Goal: Transaction & Acquisition: Purchase product/service

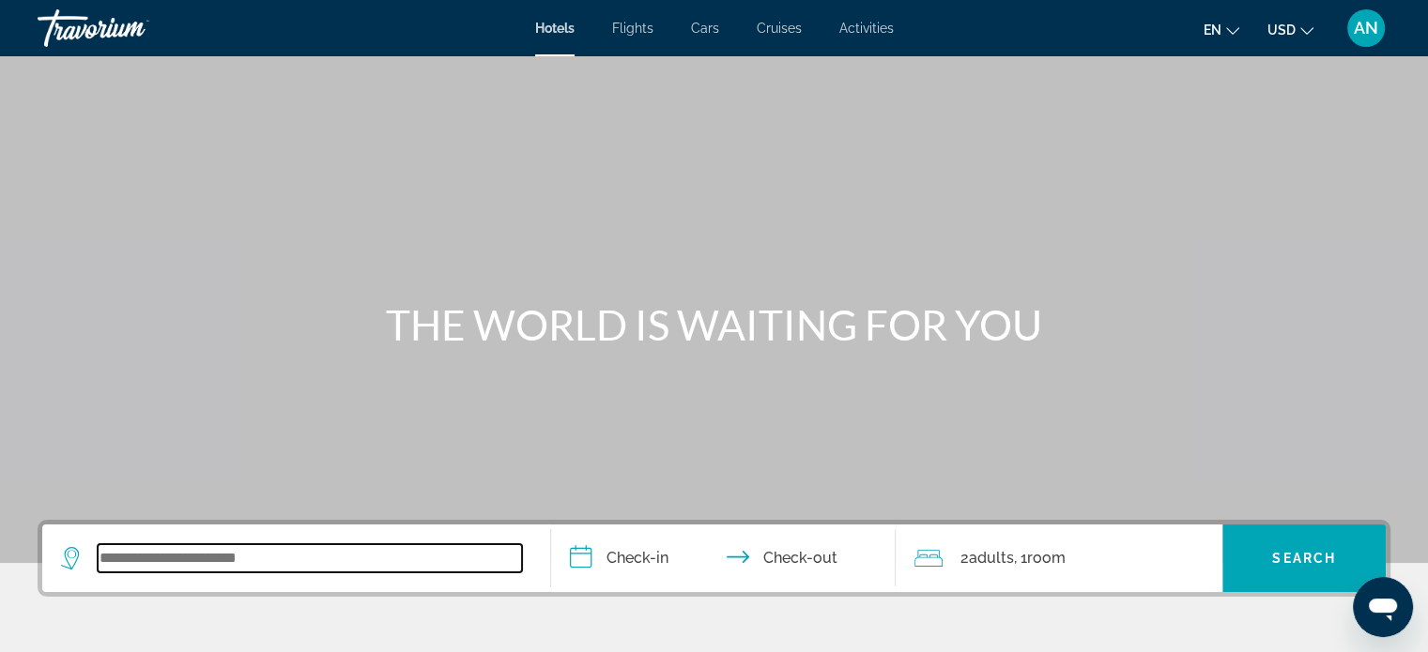
click at [185, 573] on input "Search widget" at bounding box center [310, 558] width 424 height 28
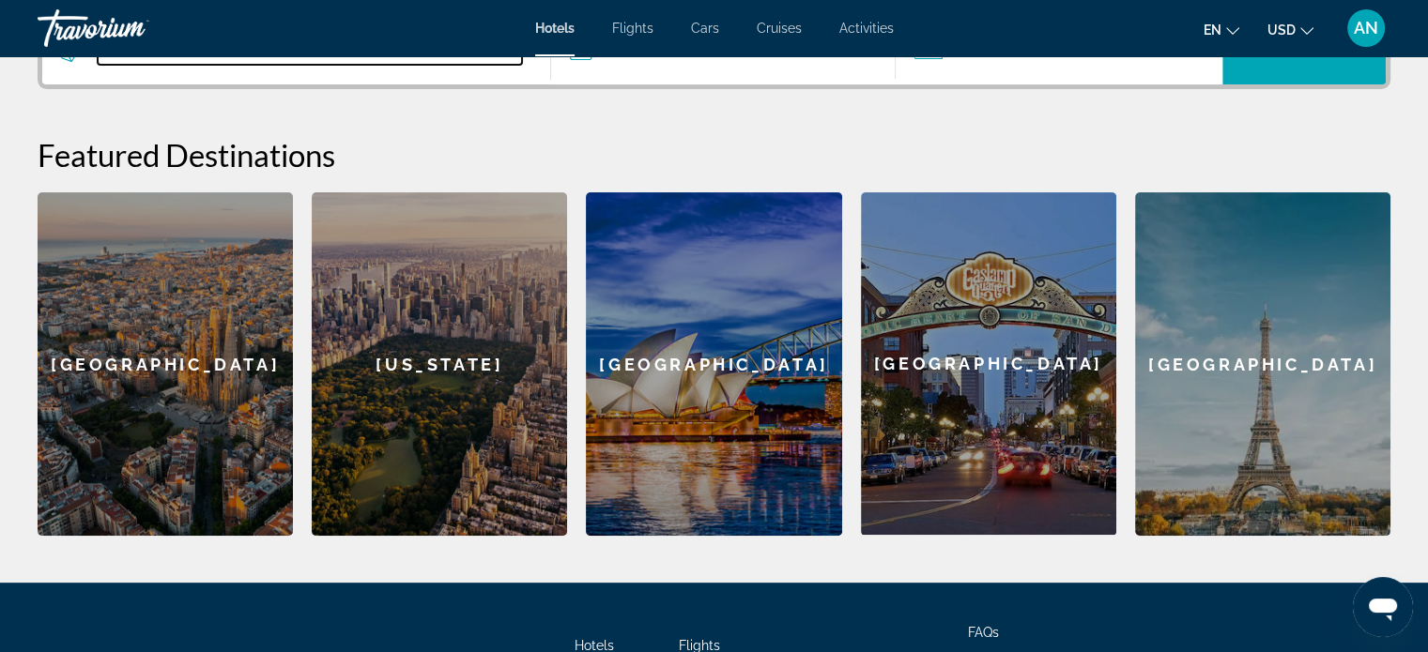
scroll to position [516, 0]
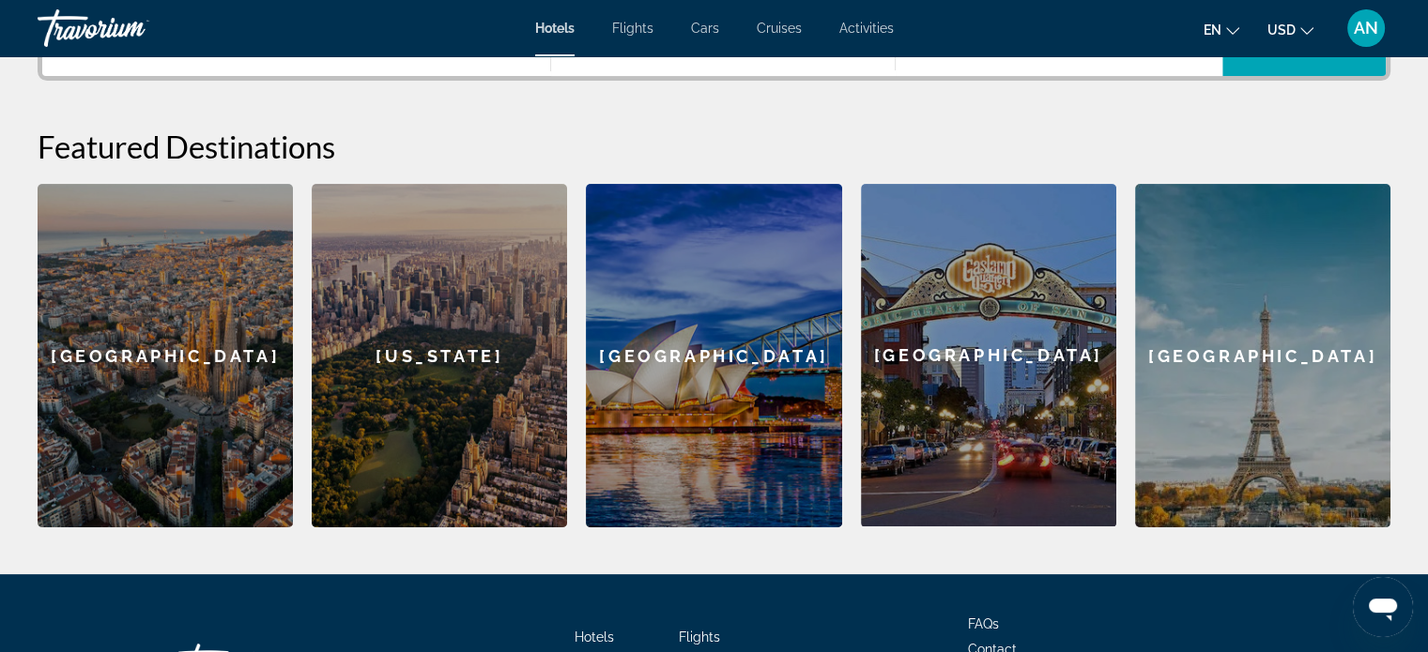
paste input "**********"
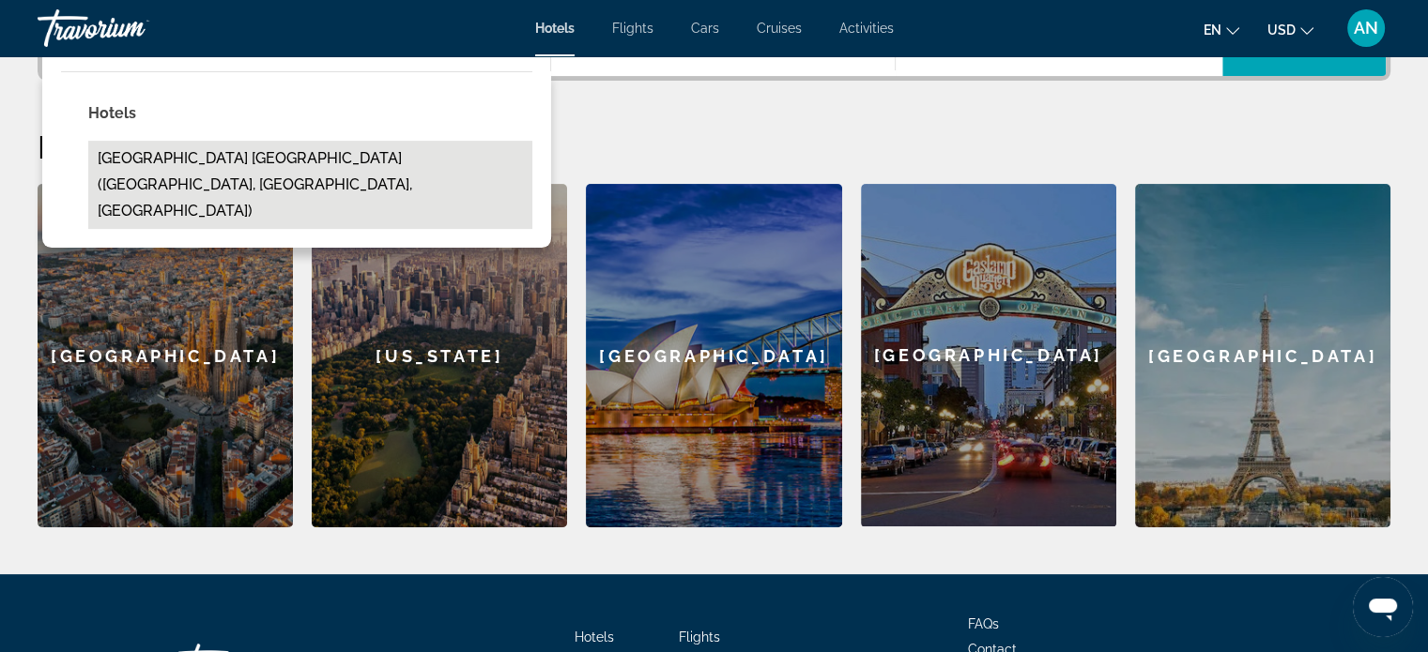
click at [359, 228] on button "[GEOGRAPHIC_DATA] [GEOGRAPHIC_DATA] ([GEOGRAPHIC_DATA], [GEOGRAPHIC_DATA], [GEO…" at bounding box center [310, 185] width 444 height 88
type input "**********"
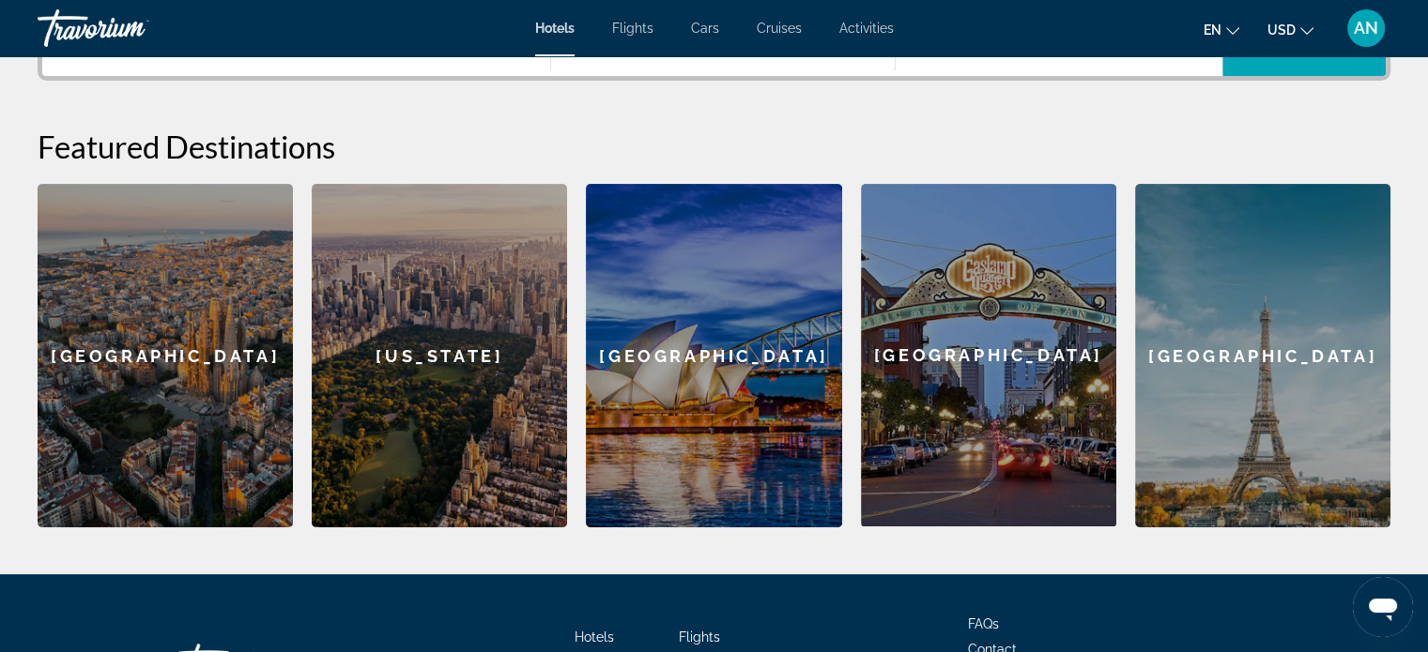
click at [643, 82] on input "**********" at bounding box center [727, 44] width 353 height 73
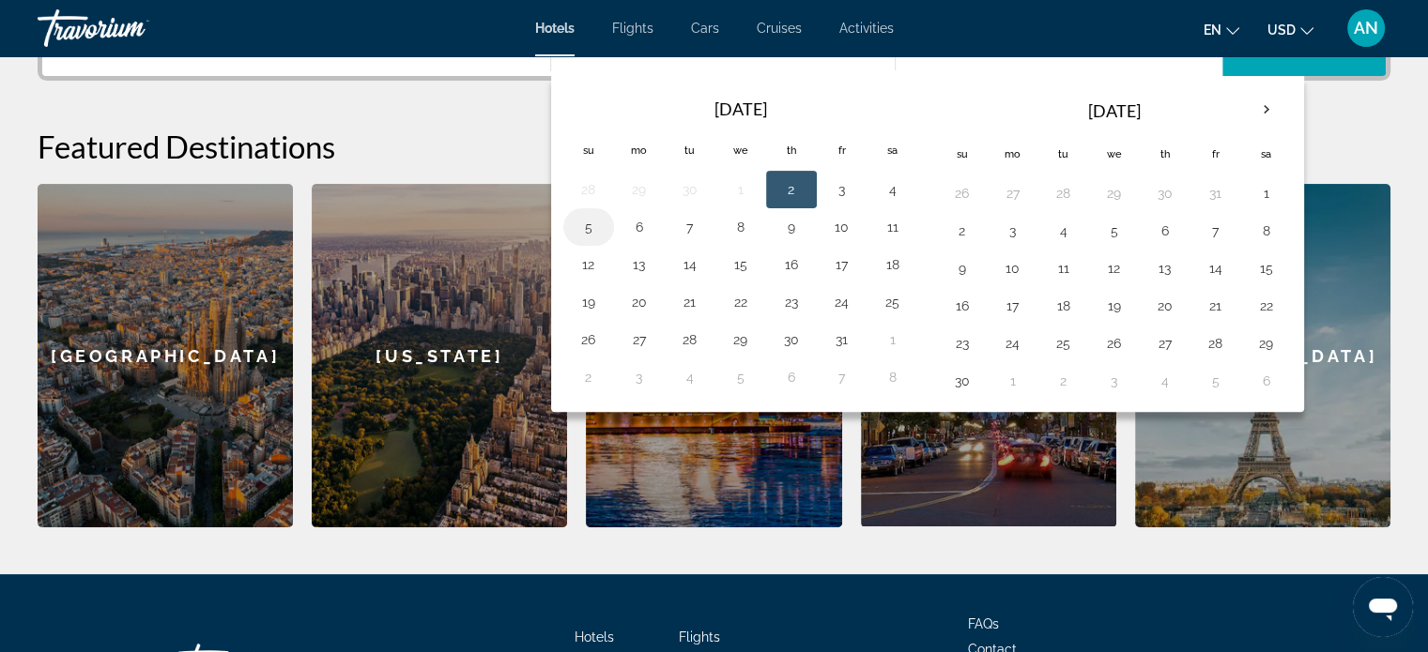
click at [574, 246] on td "5" at bounding box center [588, 227] width 51 height 38
click at [589, 240] on button "5" at bounding box center [589, 227] width 30 height 26
click at [631, 240] on button "6" at bounding box center [639, 227] width 30 height 26
type input "**********"
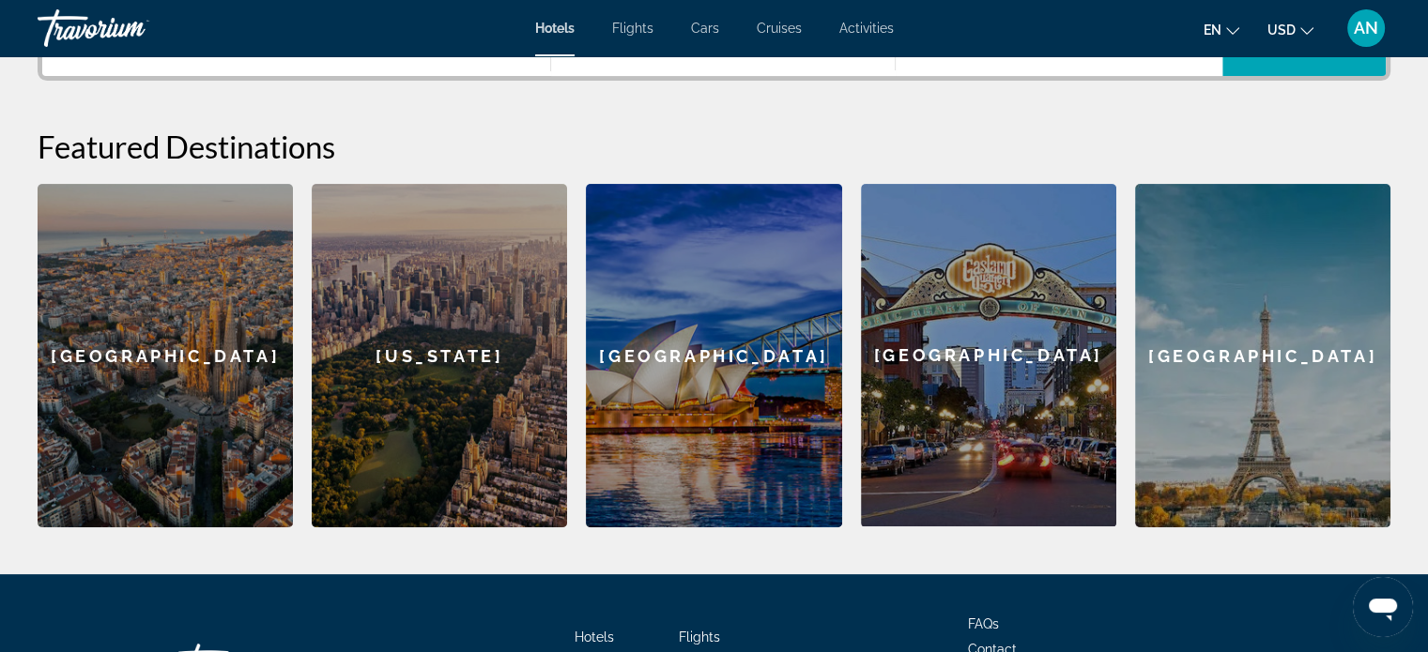
click at [984, 55] on span "2 Adult Adults" at bounding box center [986, 42] width 54 height 26
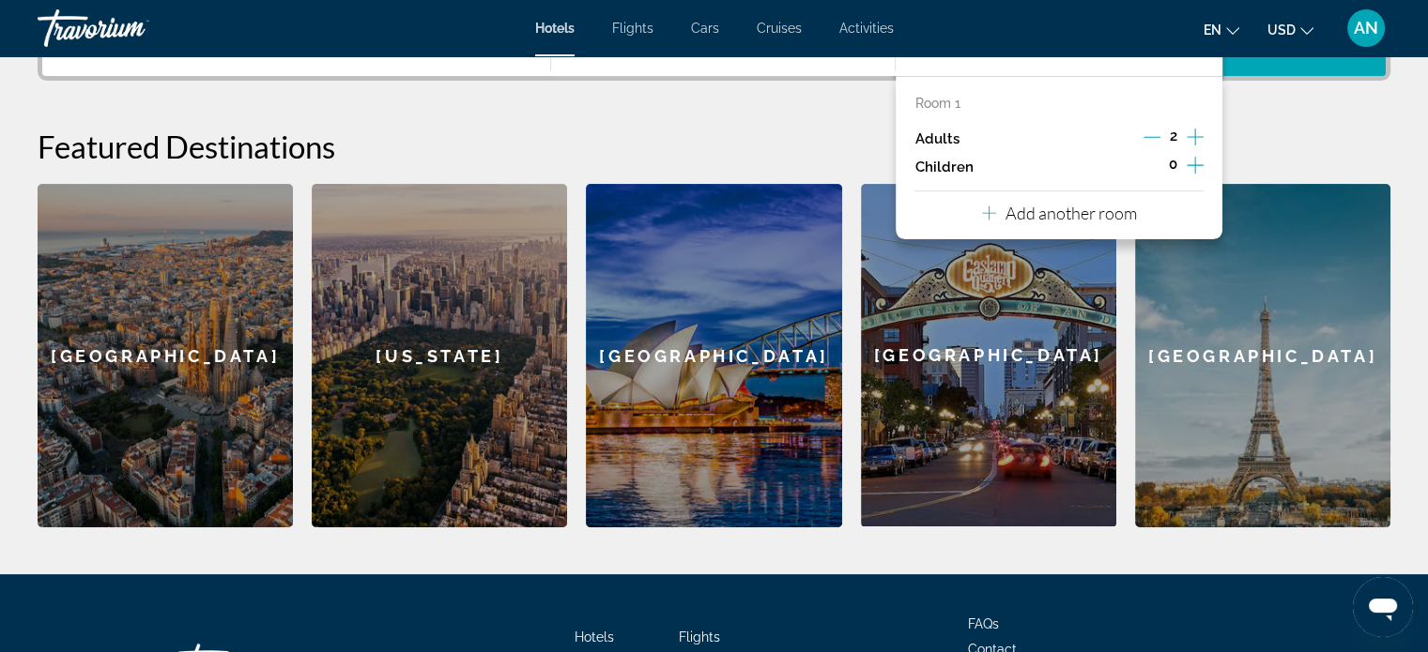
click at [1186, 148] on icon "Increment adults" at bounding box center [1194, 137] width 17 height 23
click at [1277, 50] on span "Search" at bounding box center [1304, 42] width 64 height 15
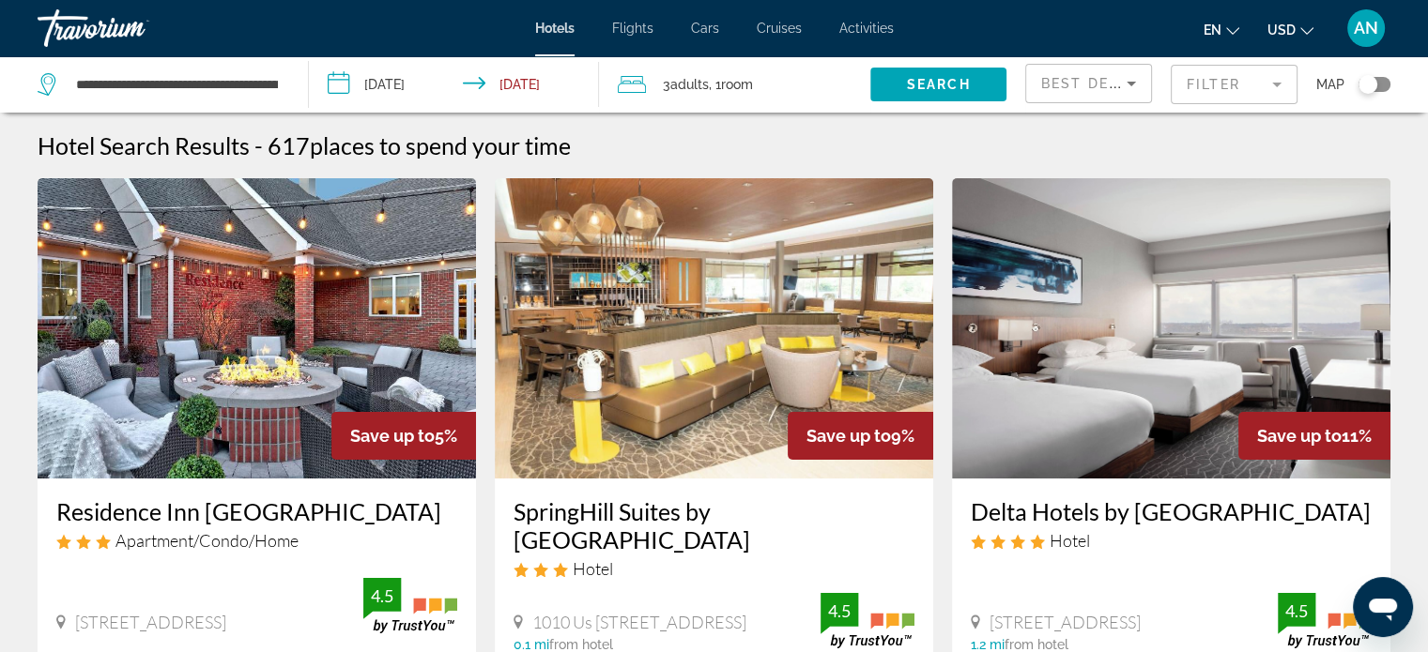
click at [200, 407] on img "Main content" at bounding box center [257, 328] width 438 height 300
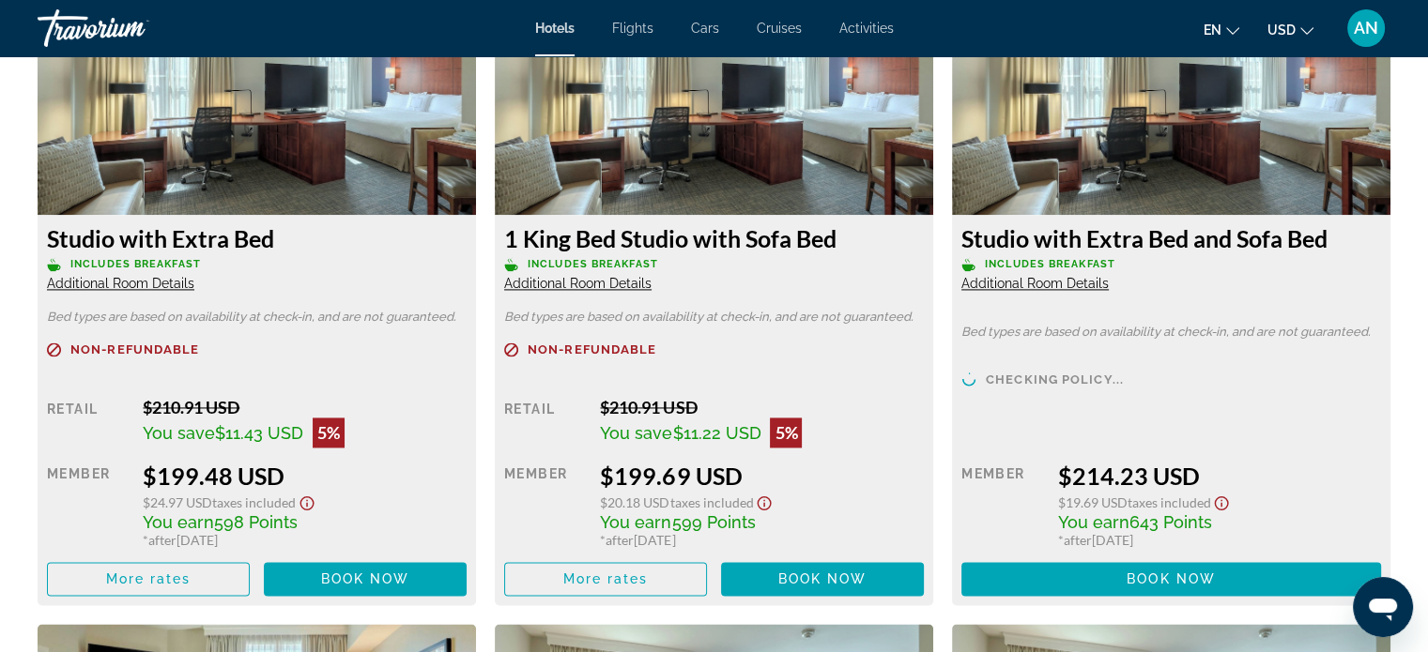
scroll to position [2784, 0]
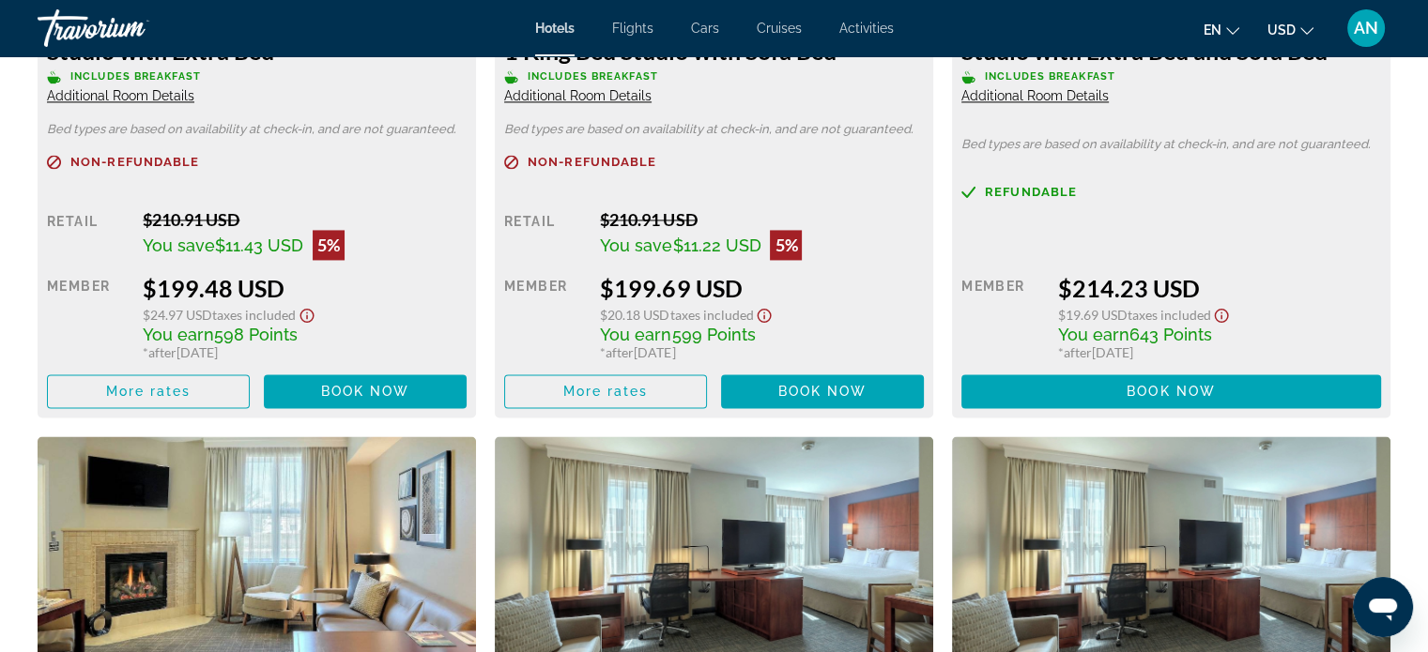
scroll to position [2713, 0]
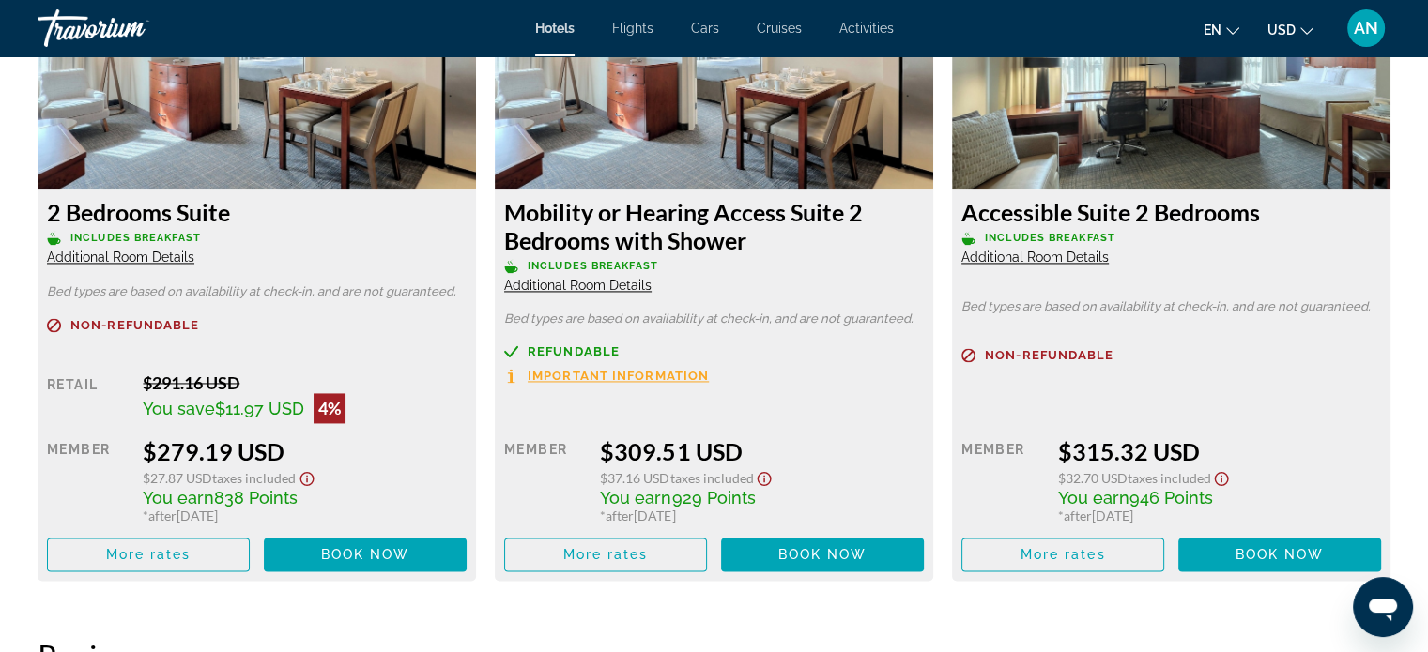
scroll to position [2666, 0]
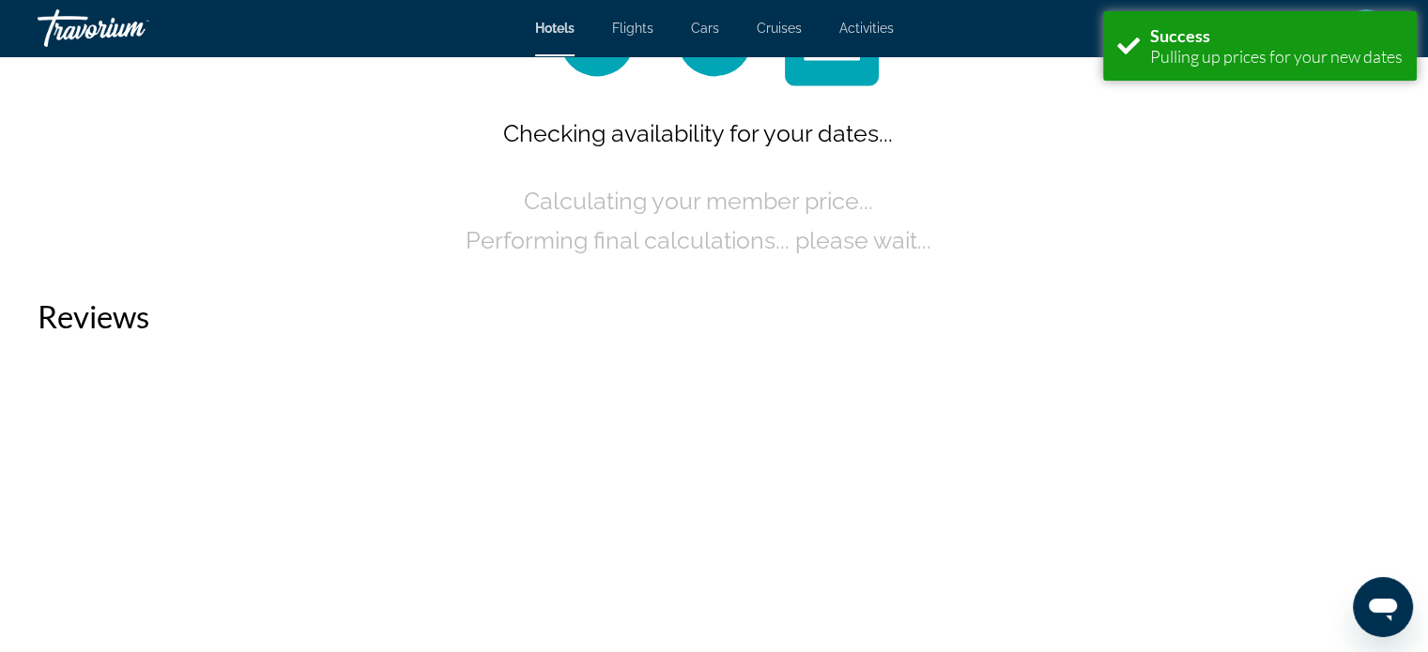
scroll to position [2672, 0]
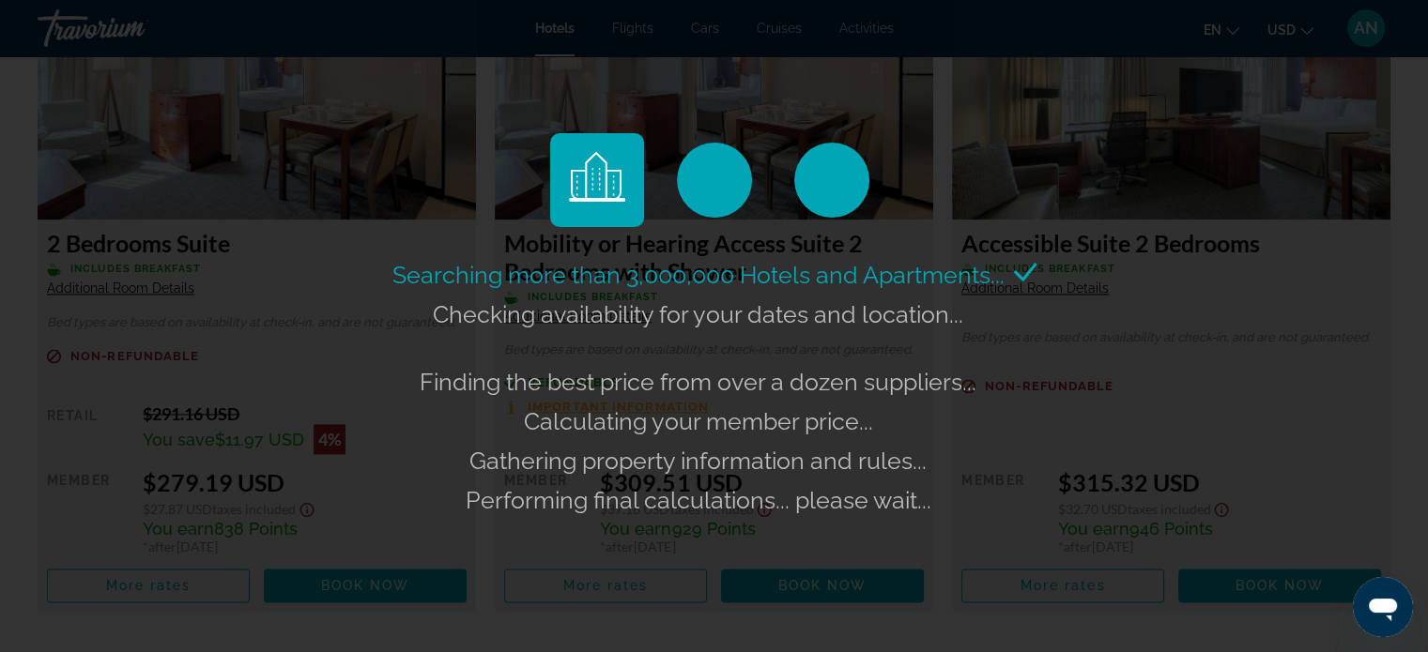
click at [1115, 100] on div "Searching more than 3,000,000 Hotels and Apartments... Checking availability fo…" at bounding box center [714, 326] width 1428 height 652
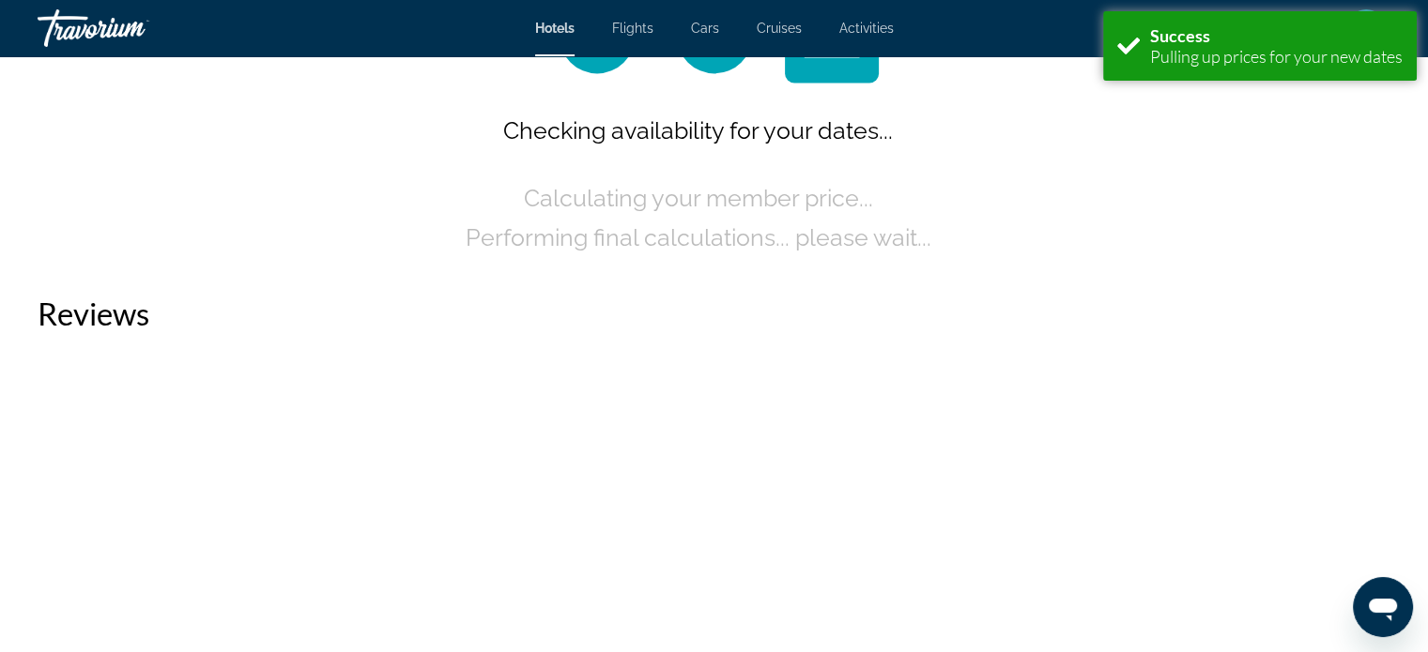
scroll to position [2672, 0]
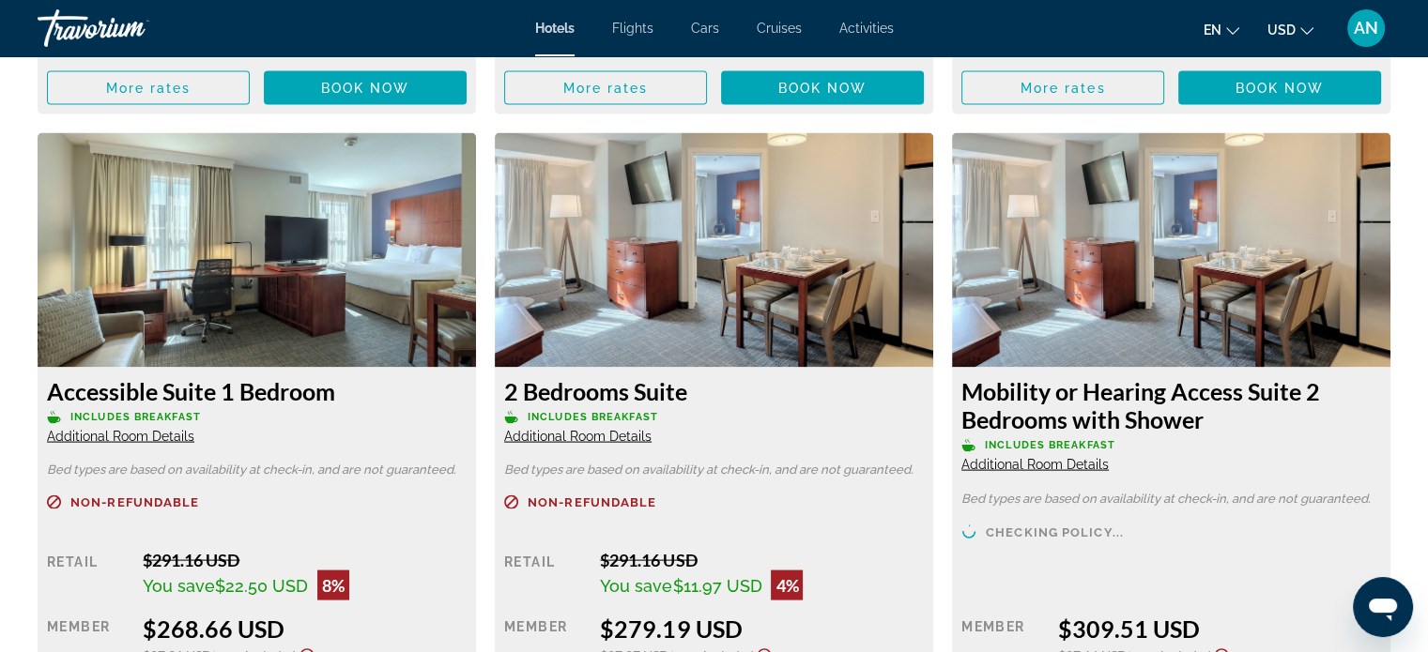
scroll to position [3243, 0]
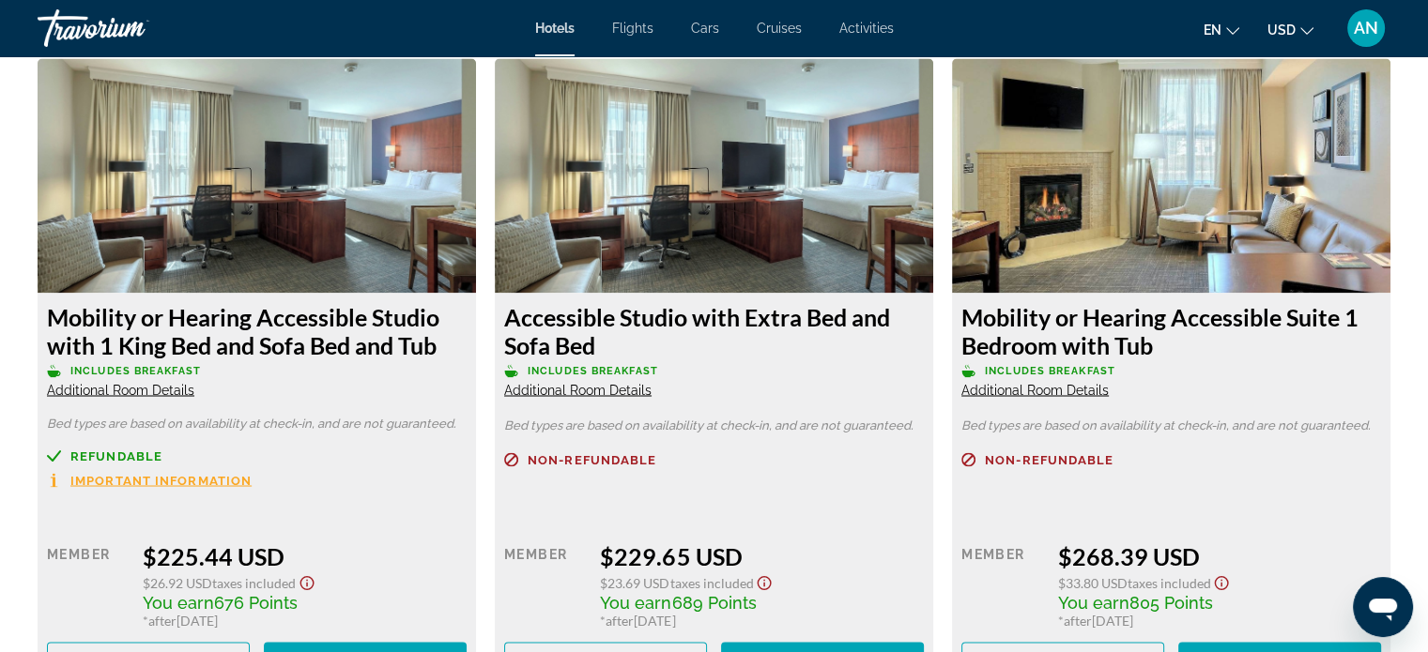
click at [359, 293] on img "Main content" at bounding box center [257, 175] width 438 height 235
click at [306, 36] on span "Main content" at bounding box center [365, 13] width 203 height 45
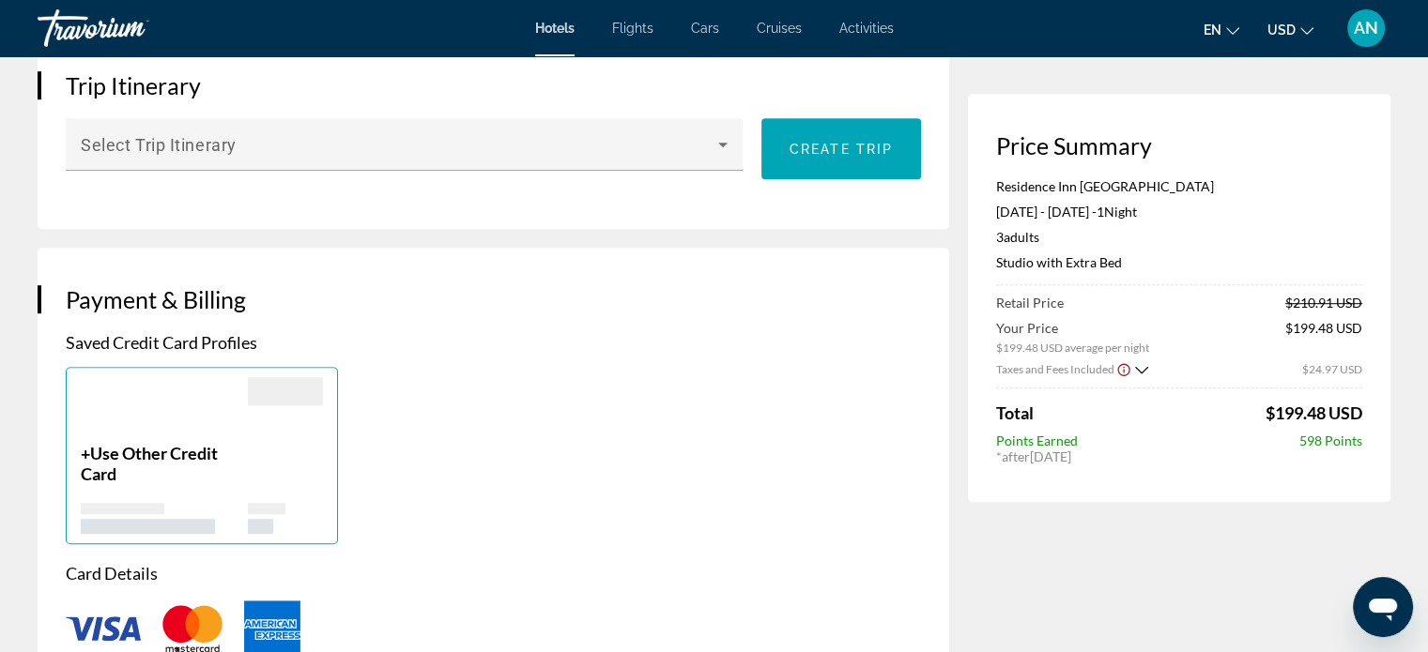
scroll to position [1712, 0]
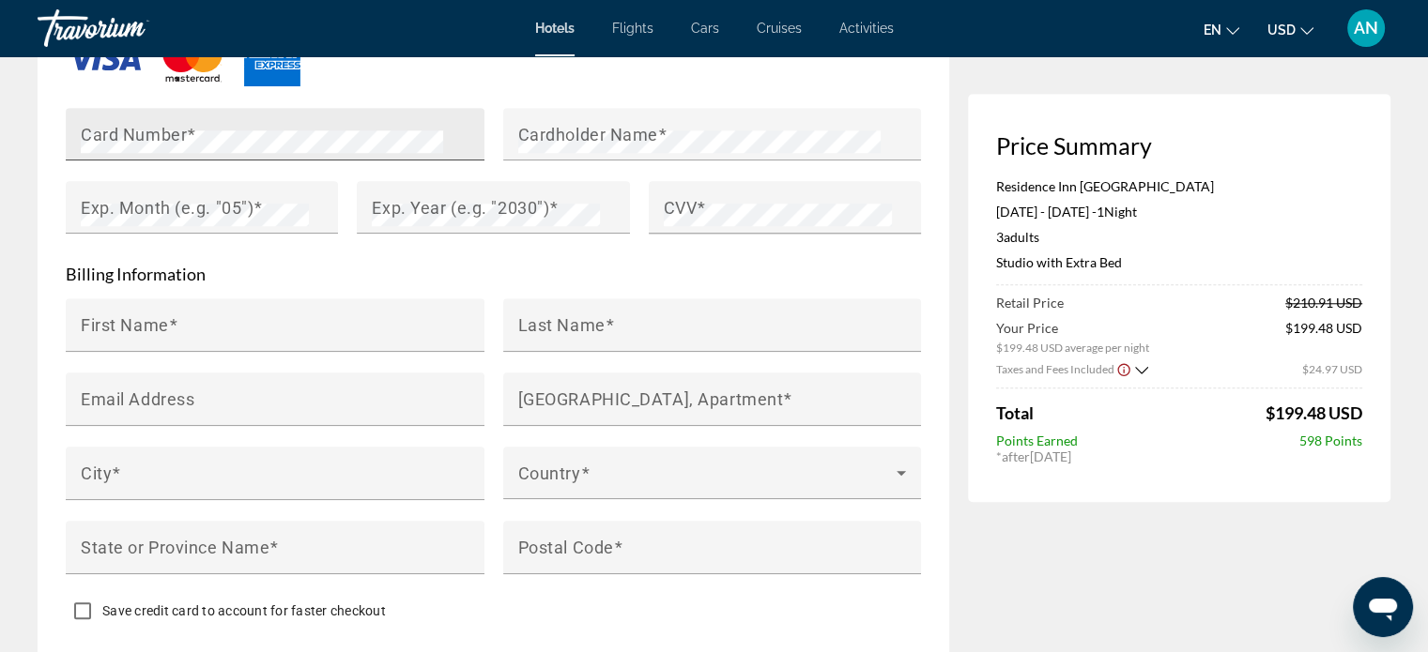
click at [146, 144] on mat-label "Card Number" at bounding box center [134, 134] width 106 height 20
click at [253, 217] on mat-label "Exp. Month (e.g. "05")" at bounding box center [167, 207] width 173 height 20
click at [519, 217] on mat-label "Exp. Year (e.g. "2030")" at bounding box center [460, 207] width 177 height 20
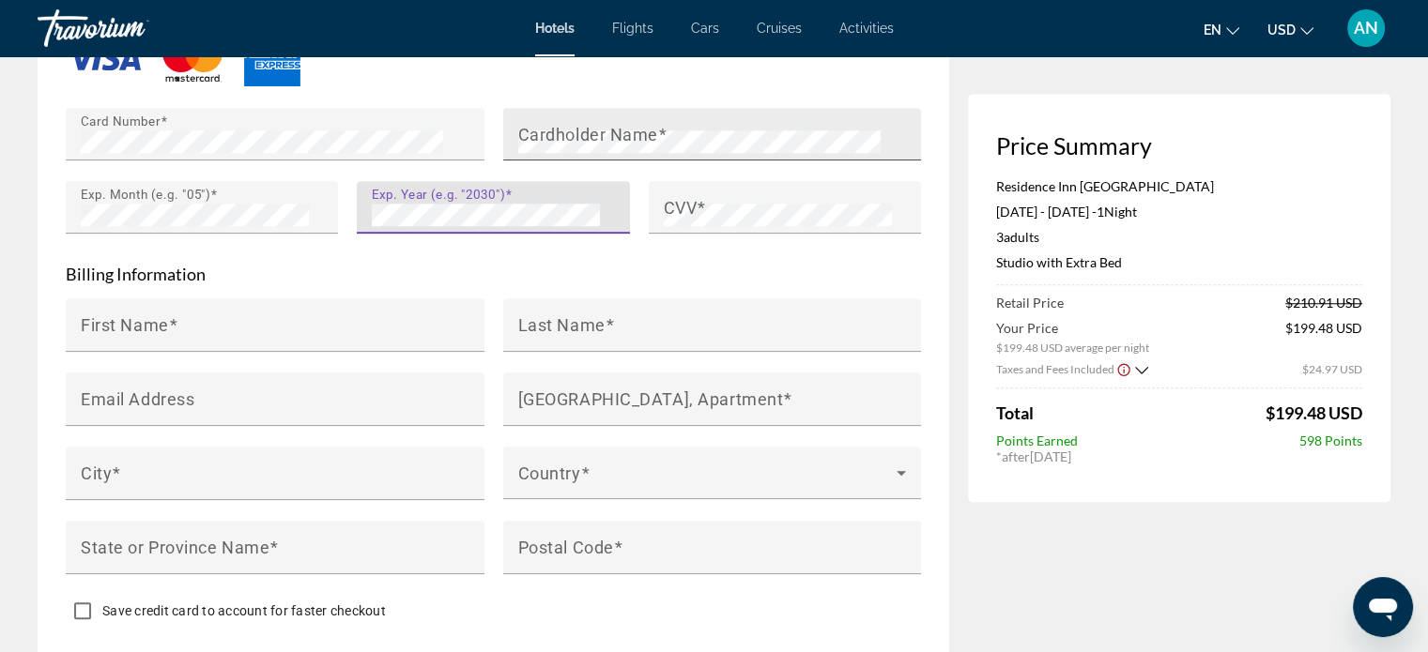
click at [518, 144] on mat-label "Cardholder Name" at bounding box center [588, 134] width 140 height 20
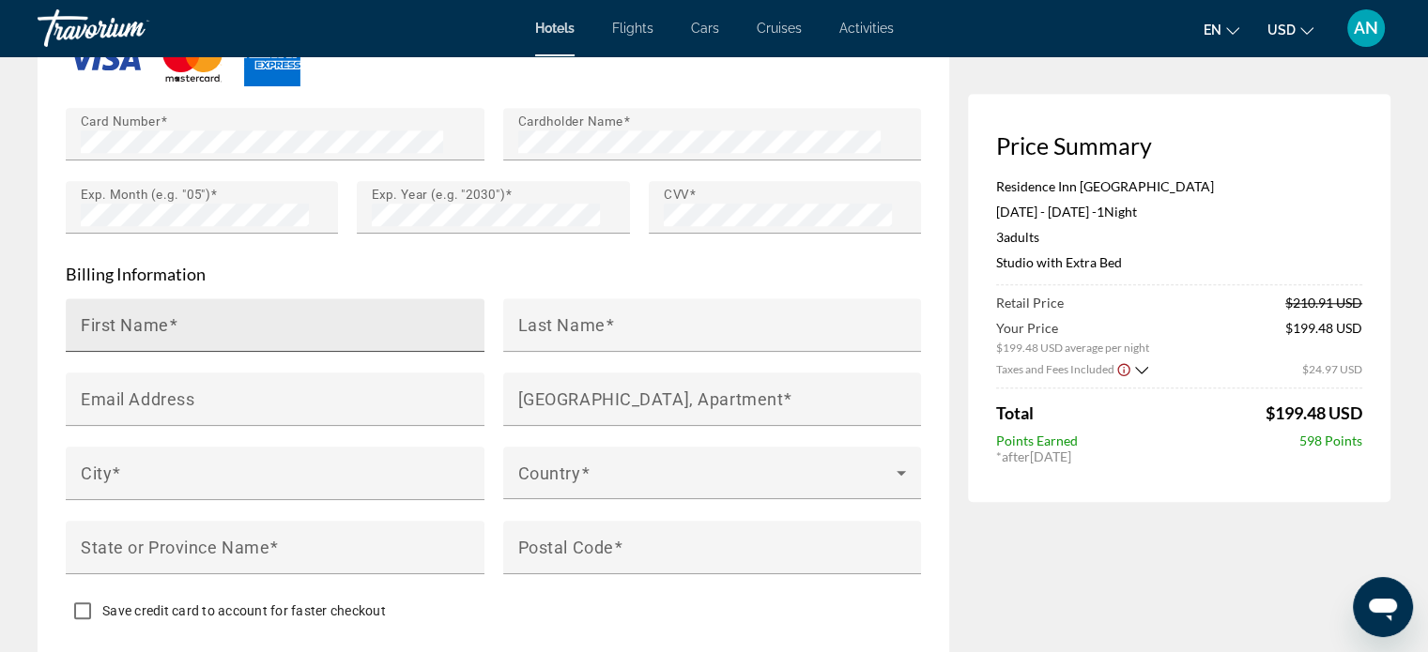
click at [98, 334] on mat-label "First Name" at bounding box center [125, 324] width 88 height 20
click at [98, 344] on input "First Name" at bounding box center [281, 333] width 400 height 23
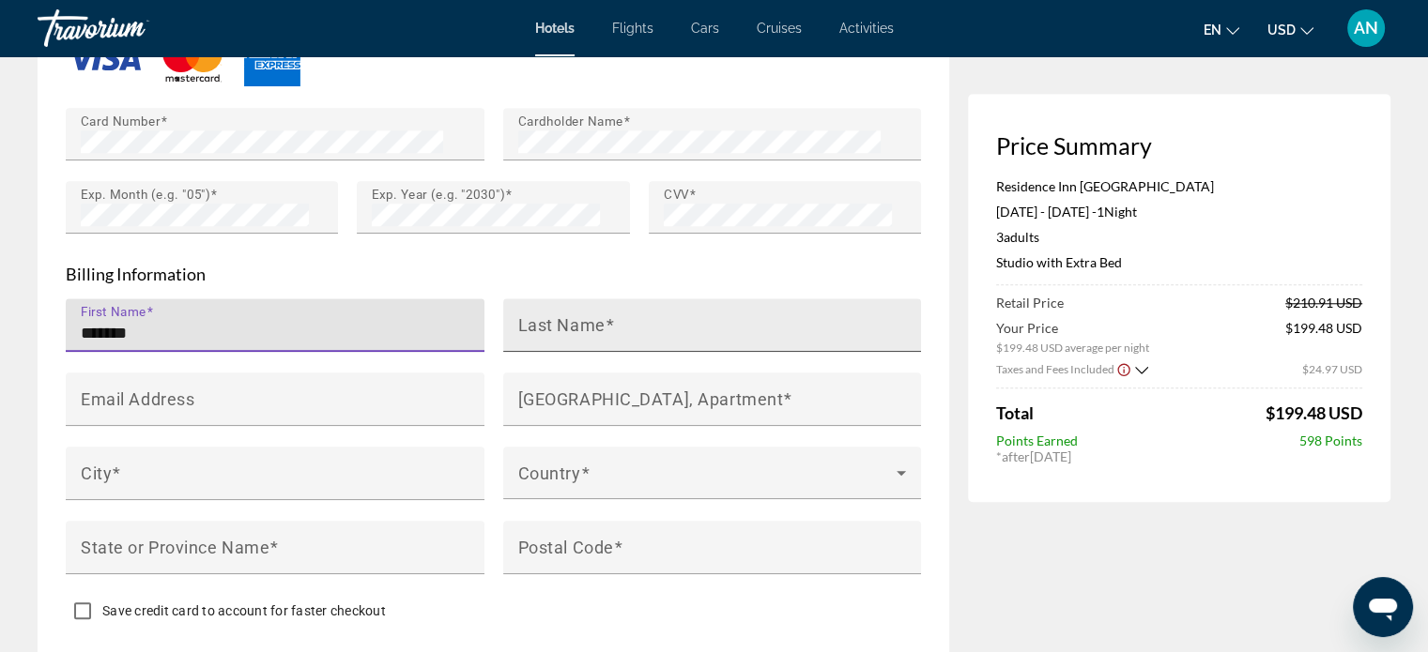
type input "*******"
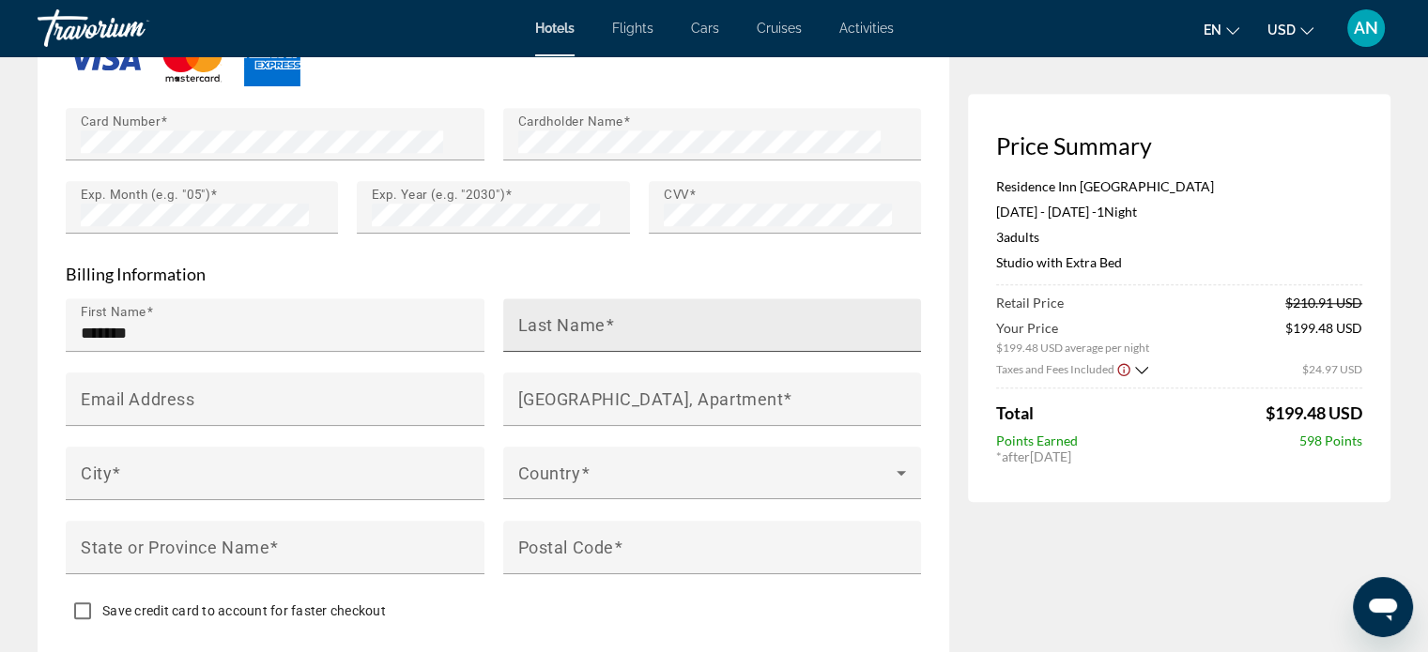
click at [556, 334] on mat-label "Last Name" at bounding box center [561, 324] width 87 height 20
click at [556, 344] on input "Last Name" at bounding box center [718, 333] width 400 height 23
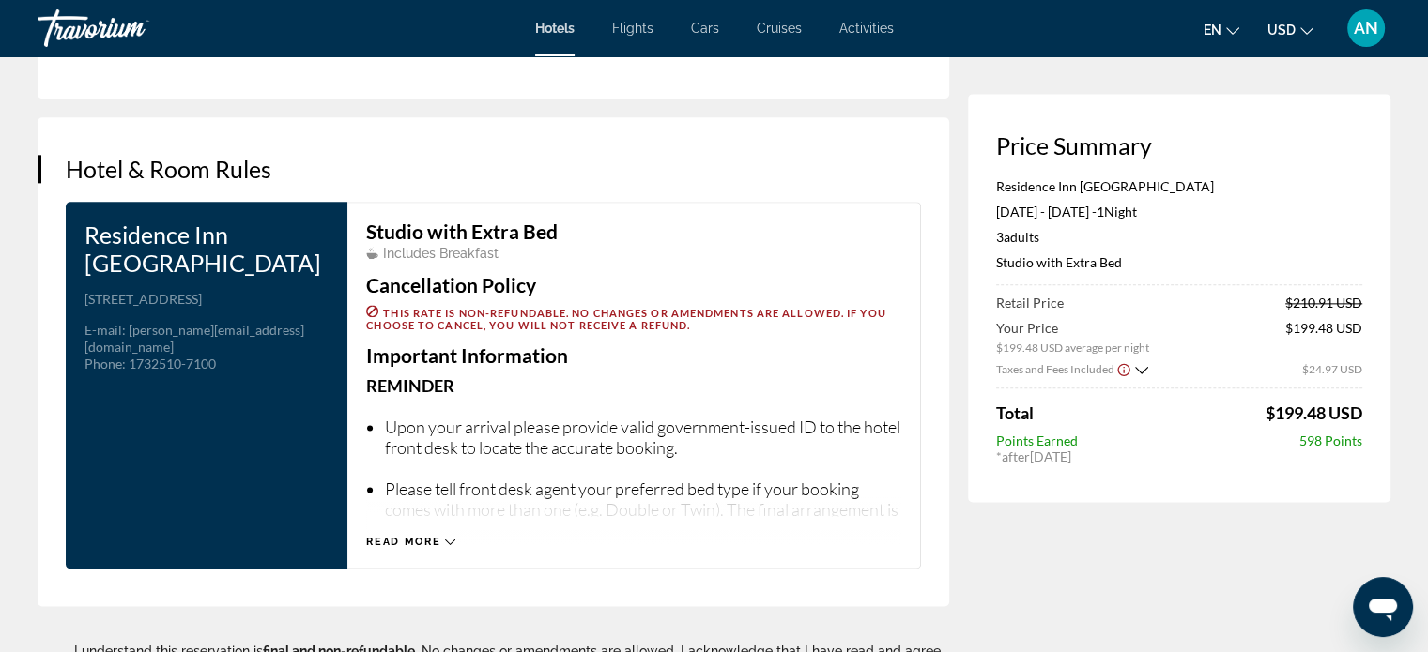
type input "**********"
type input "*"
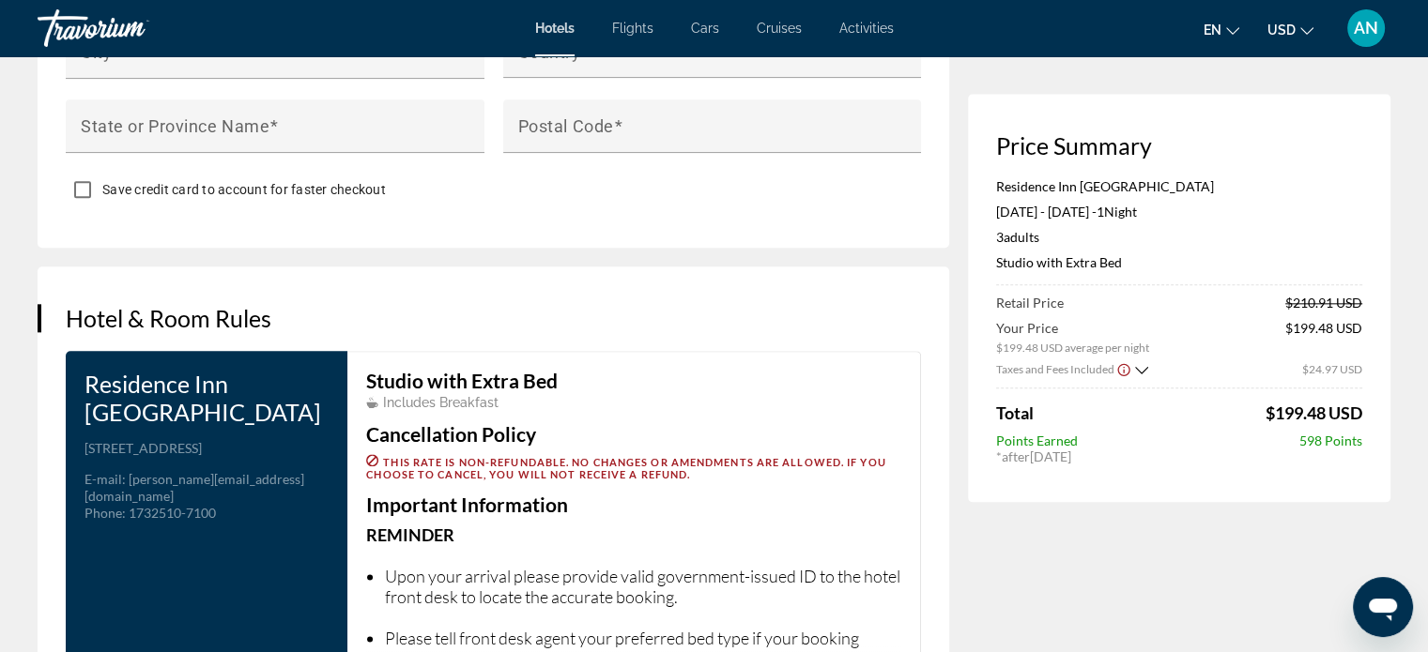
scroll to position [2133, 0]
type input "**********"
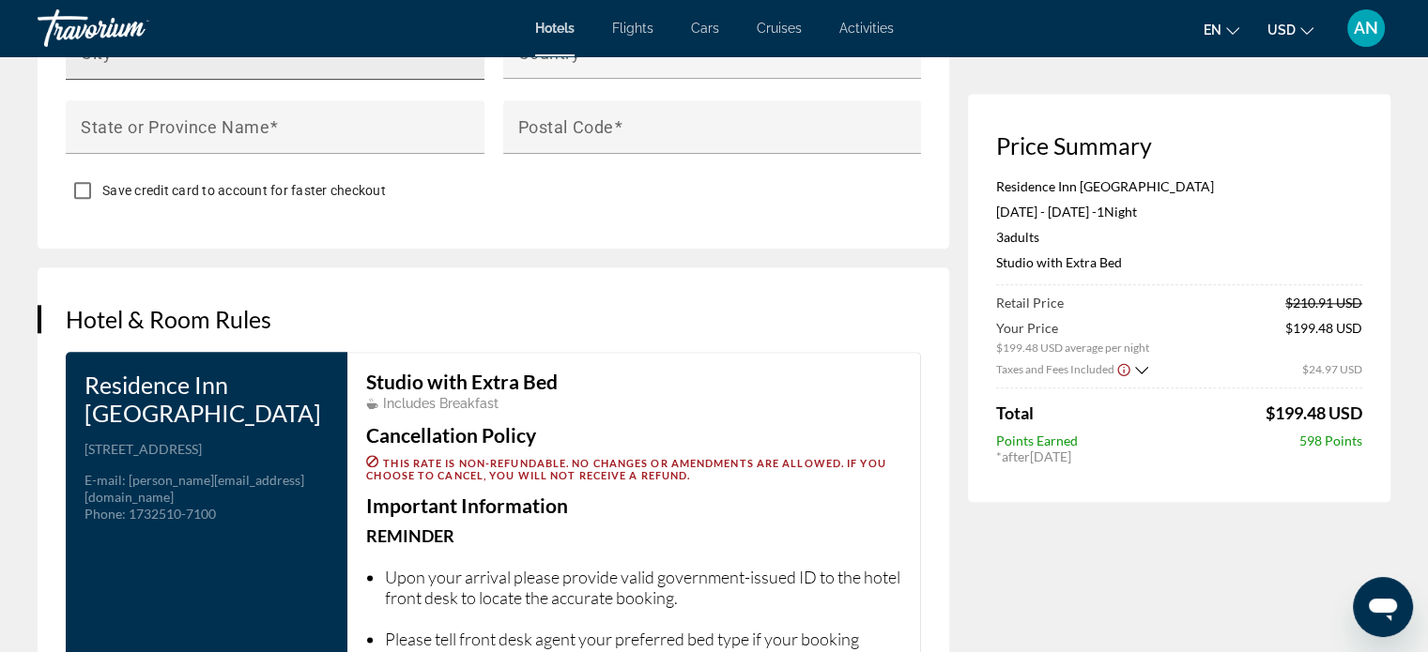
type input "**********"
click at [380, 72] on input "City" at bounding box center [281, 61] width 400 height 23
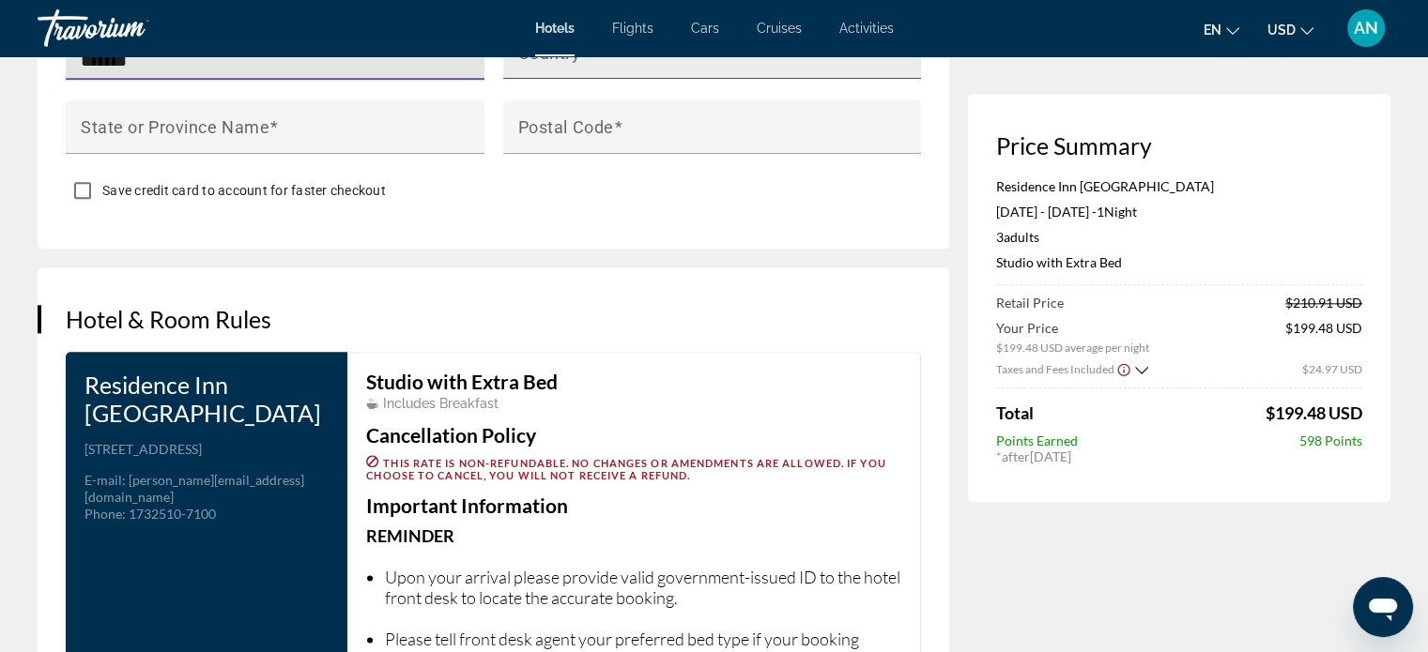
type input "*******"
click at [543, 62] on mat-label "Country" at bounding box center [549, 52] width 63 height 20
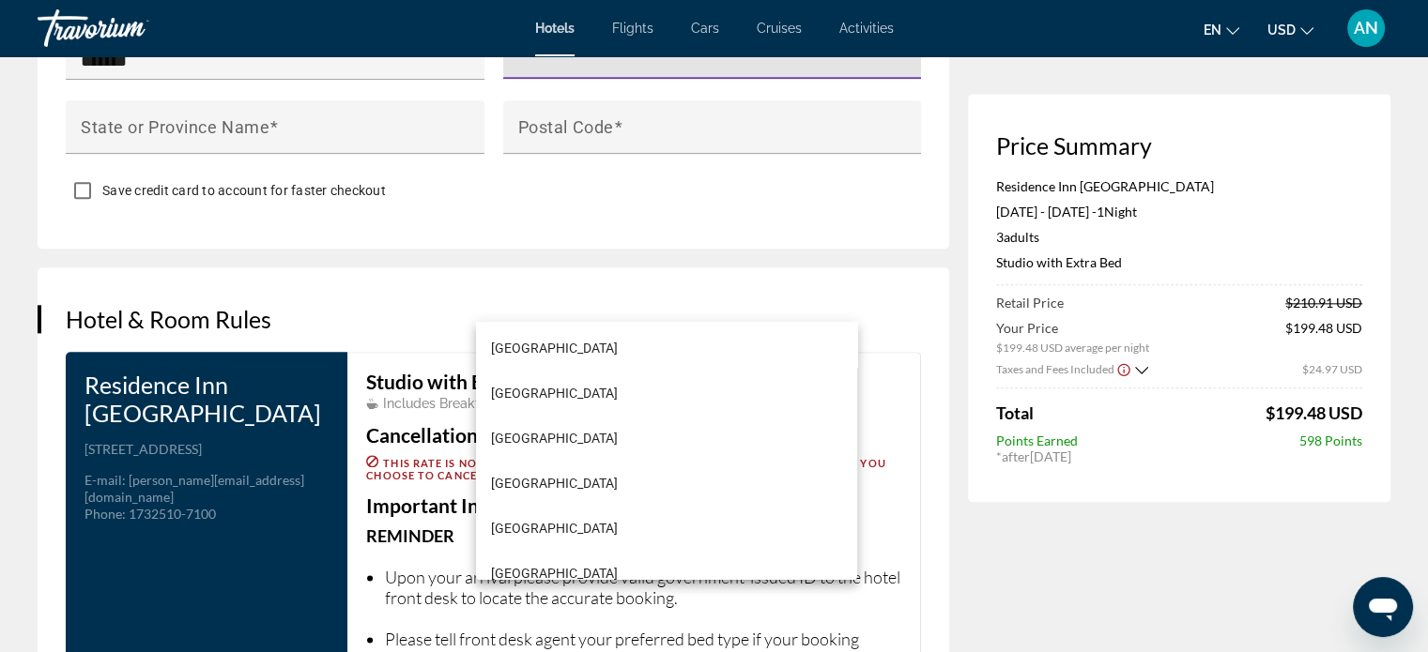
scroll to position [10720, 0]
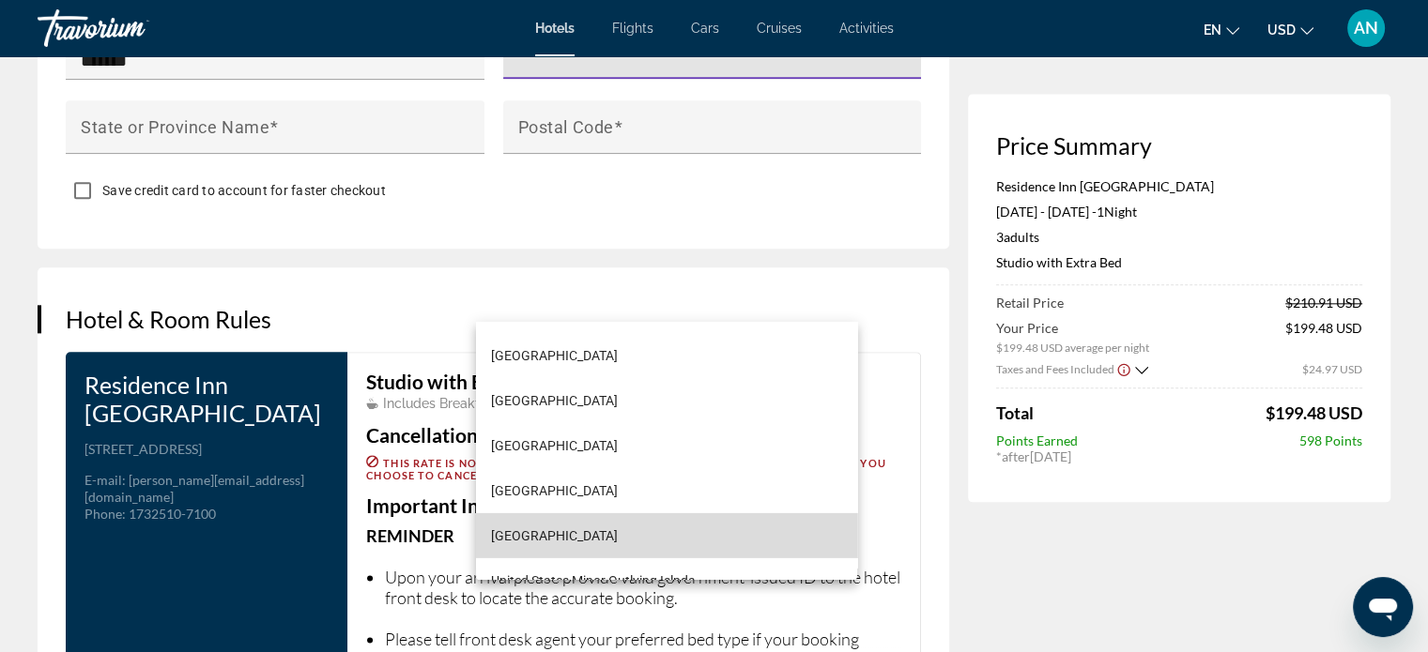
click at [701, 546] on mat-option "[GEOGRAPHIC_DATA]" at bounding box center [666, 534] width 381 height 45
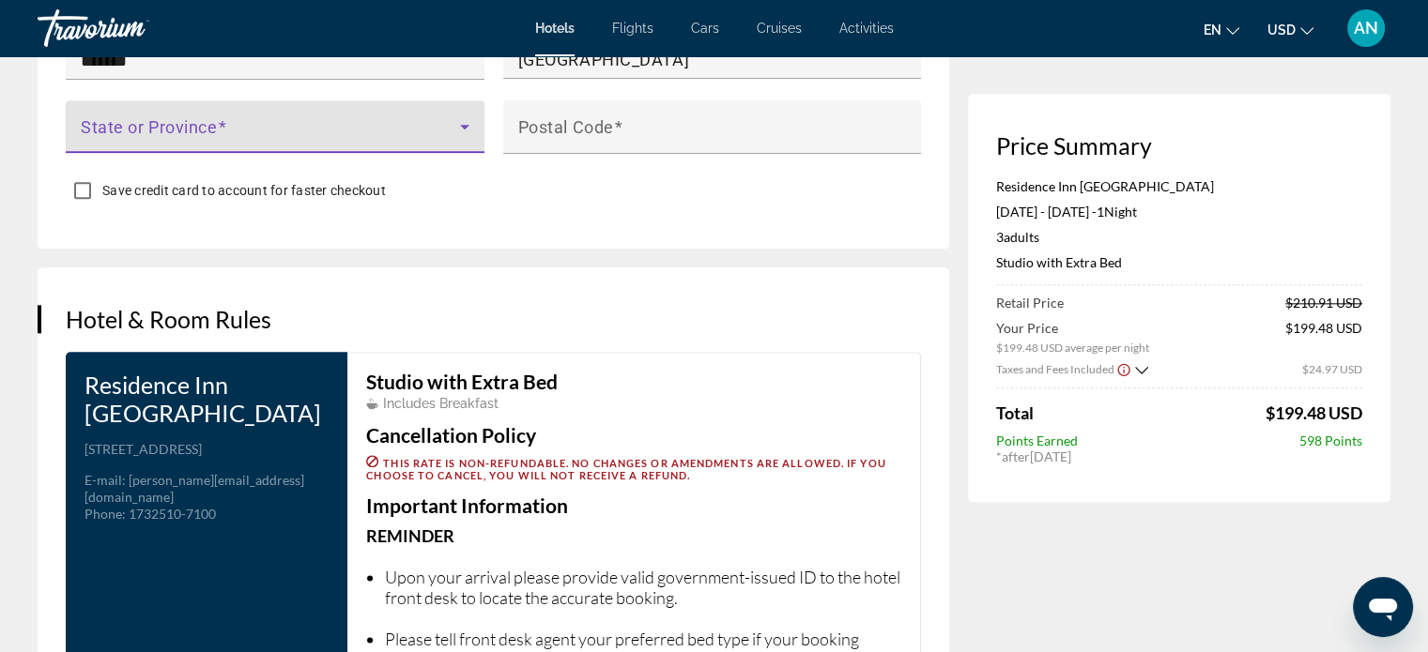
click at [334, 145] on span "Main content" at bounding box center [270, 134] width 379 height 23
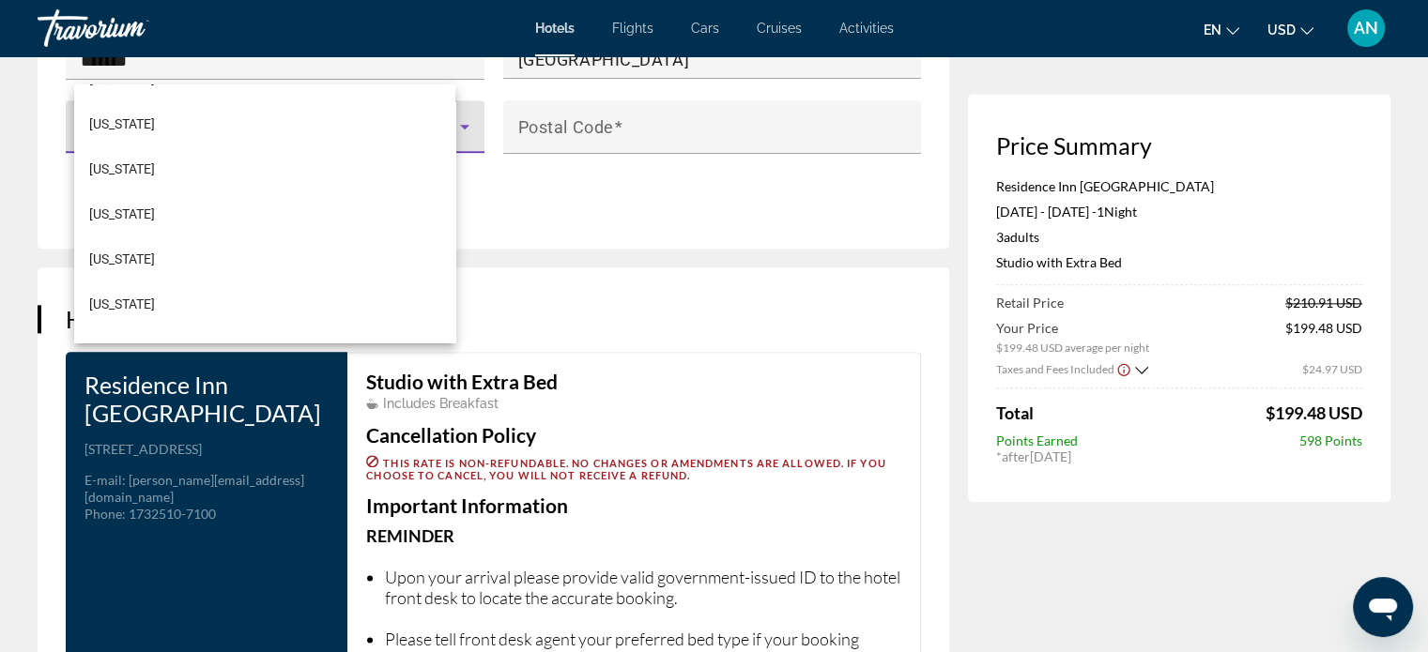
scroll to position [912, 0]
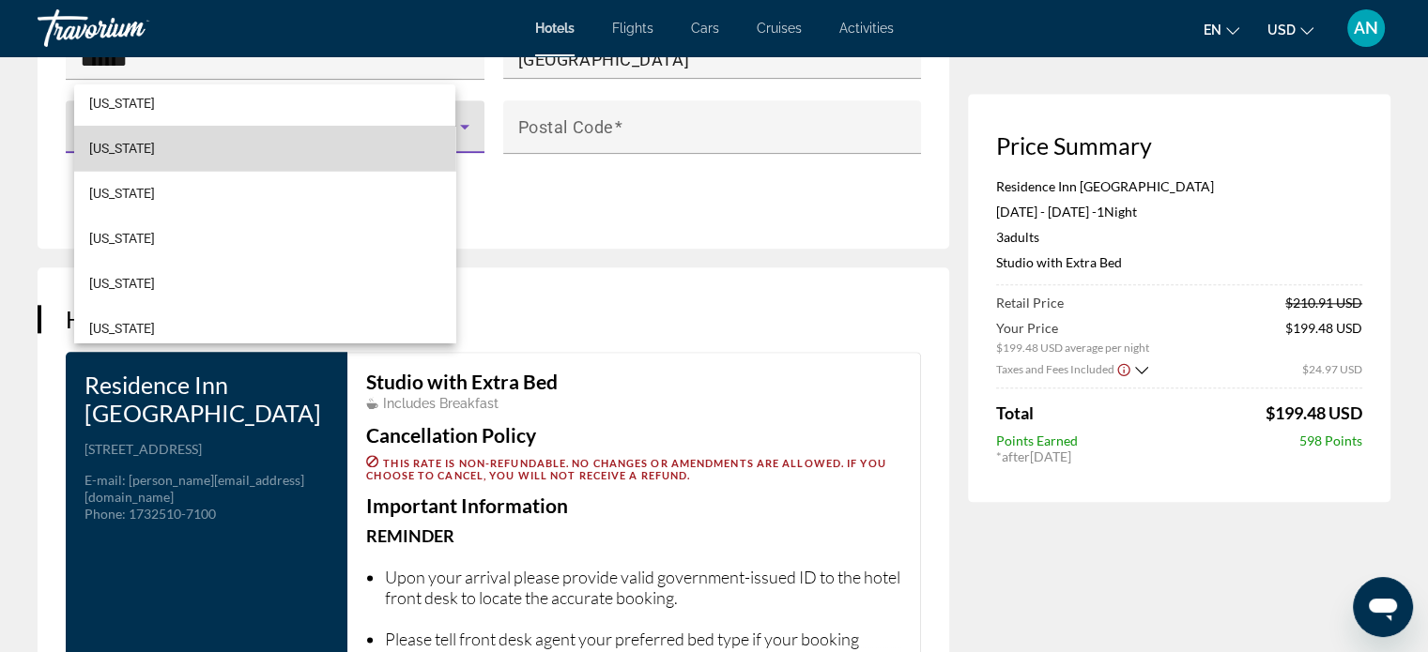
click at [302, 158] on mat-option "[US_STATE]" at bounding box center [264, 148] width 381 height 45
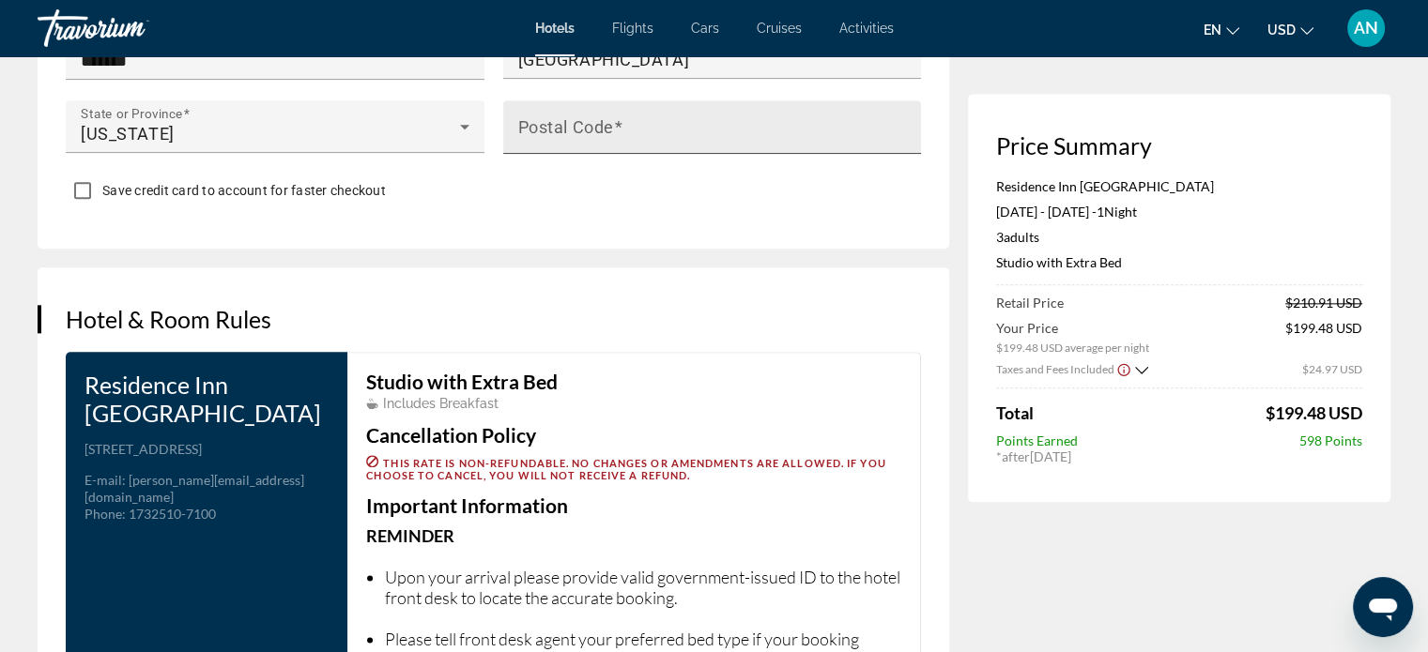
click at [630, 154] on div "Postal Code" at bounding box center [718, 127] width 400 height 54
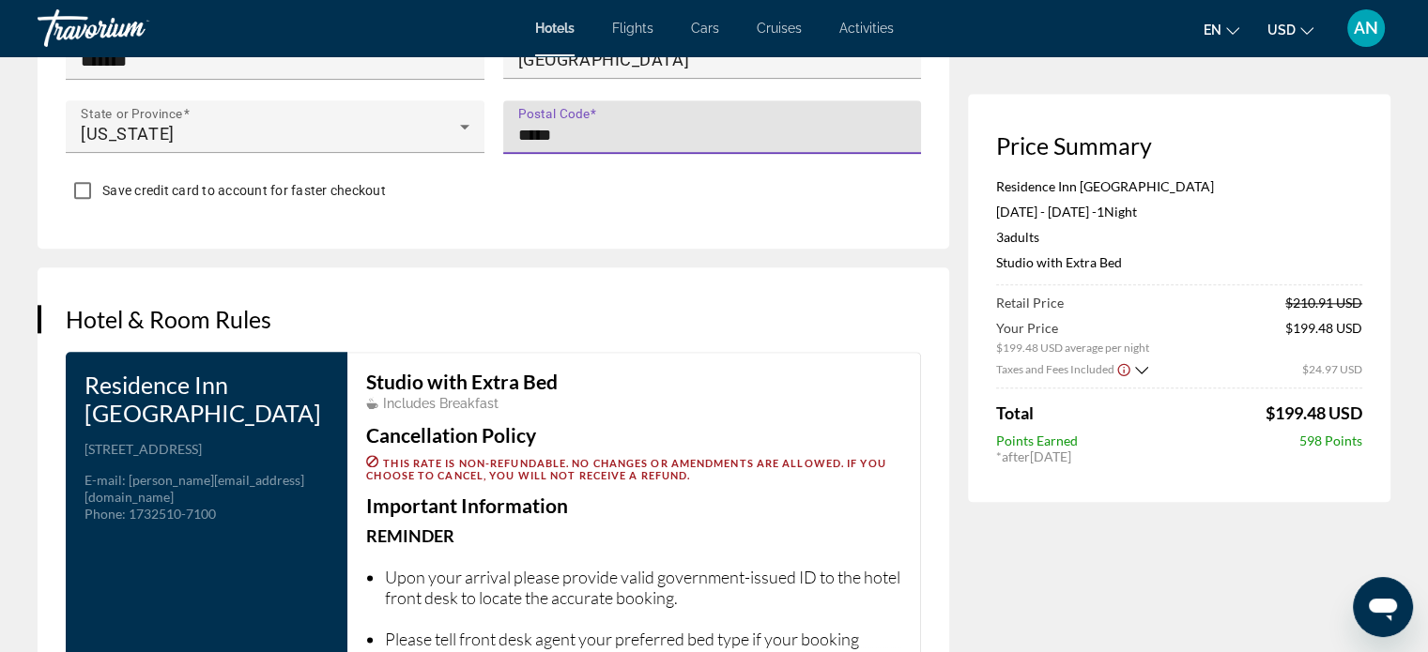
type input "*****"
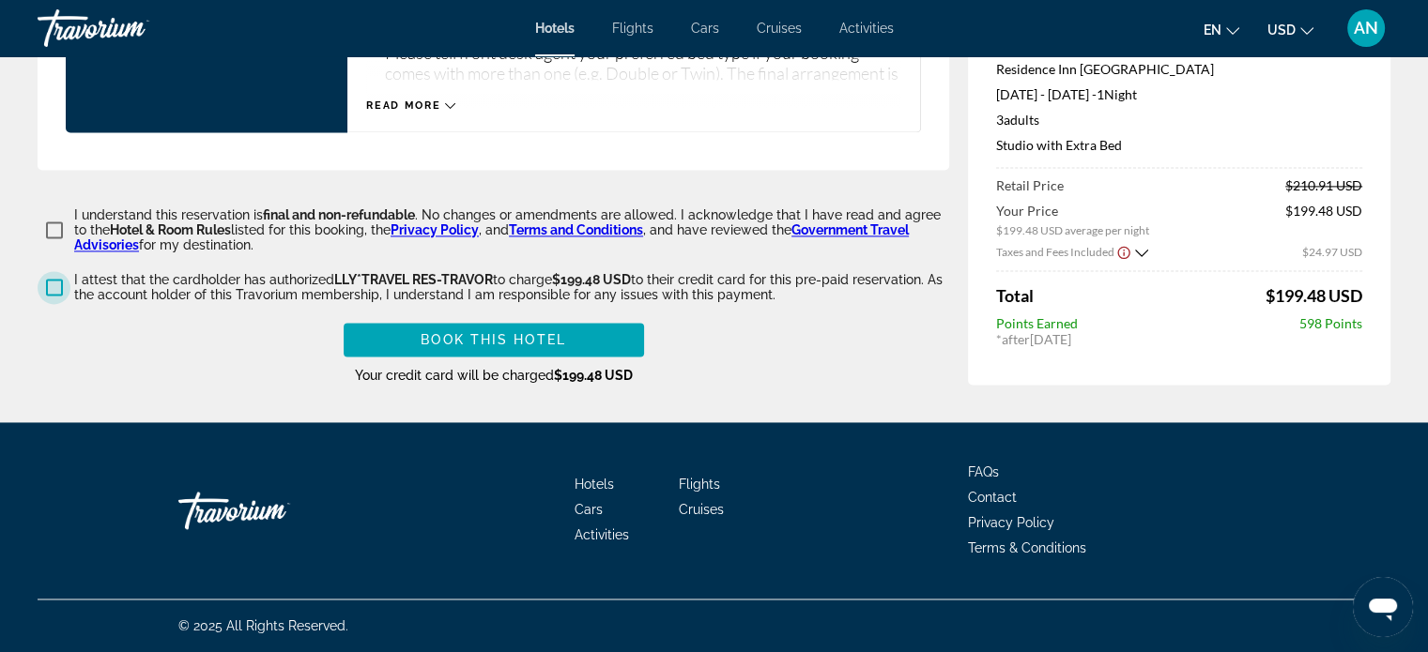
scroll to position [3116, 0]
click at [488, 332] on span "Book this hotel" at bounding box center [493, 339] width 145 height 15
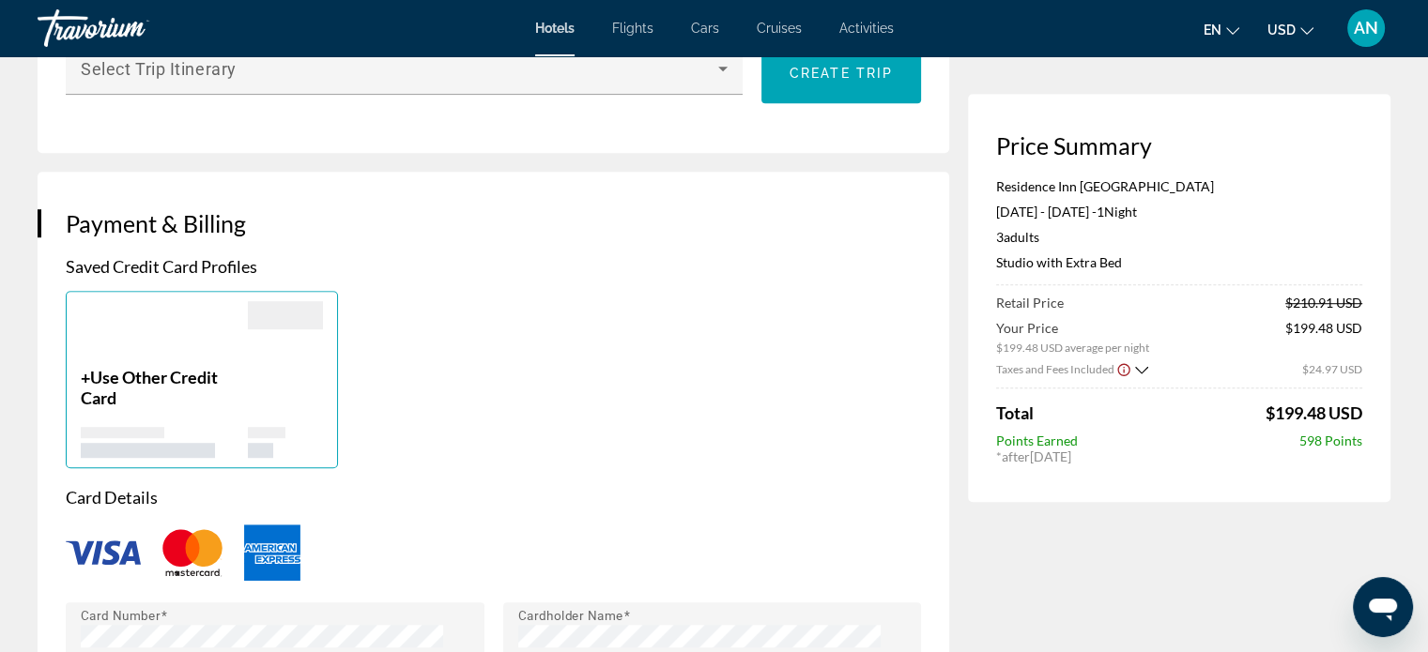
scroll to position [1250, 0]
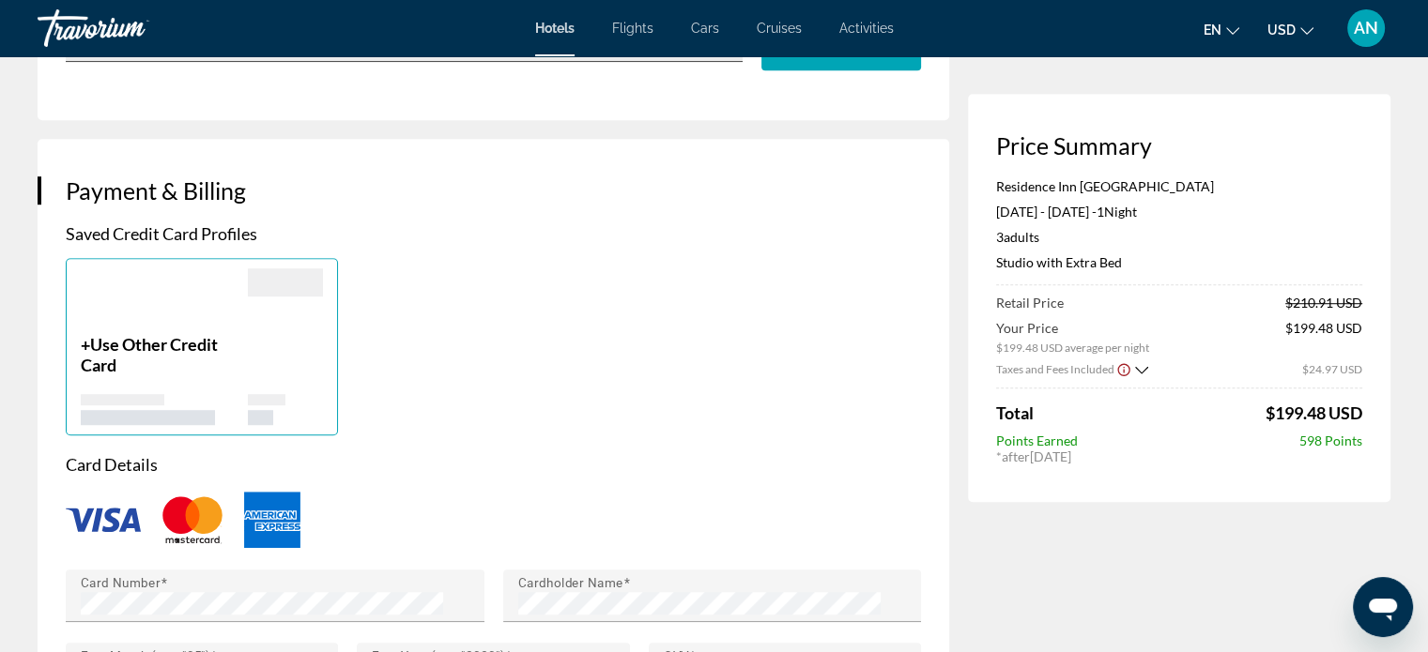
type input "**********"
click at [610, 54] on span "Main content" at bounding box center [399, 43] width 637 height 23
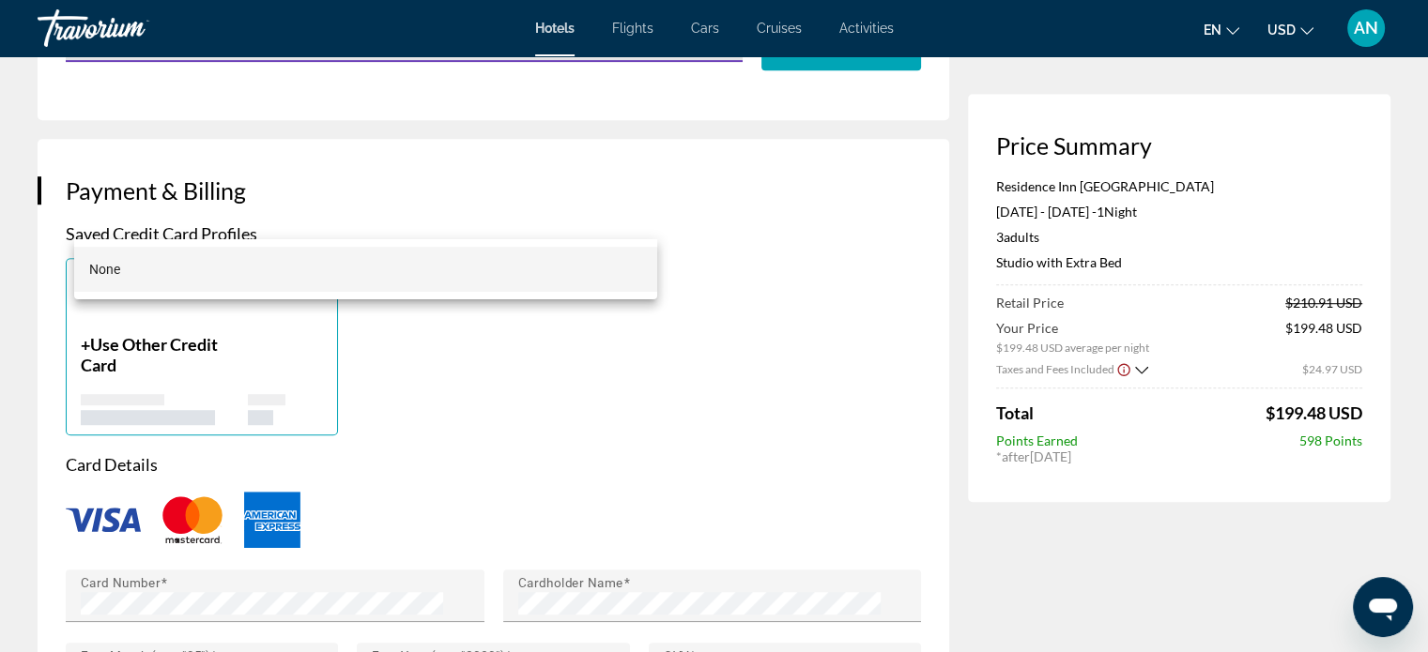
click at [610, 216] on div at bounding box center [714, 326] width 1428 height 652
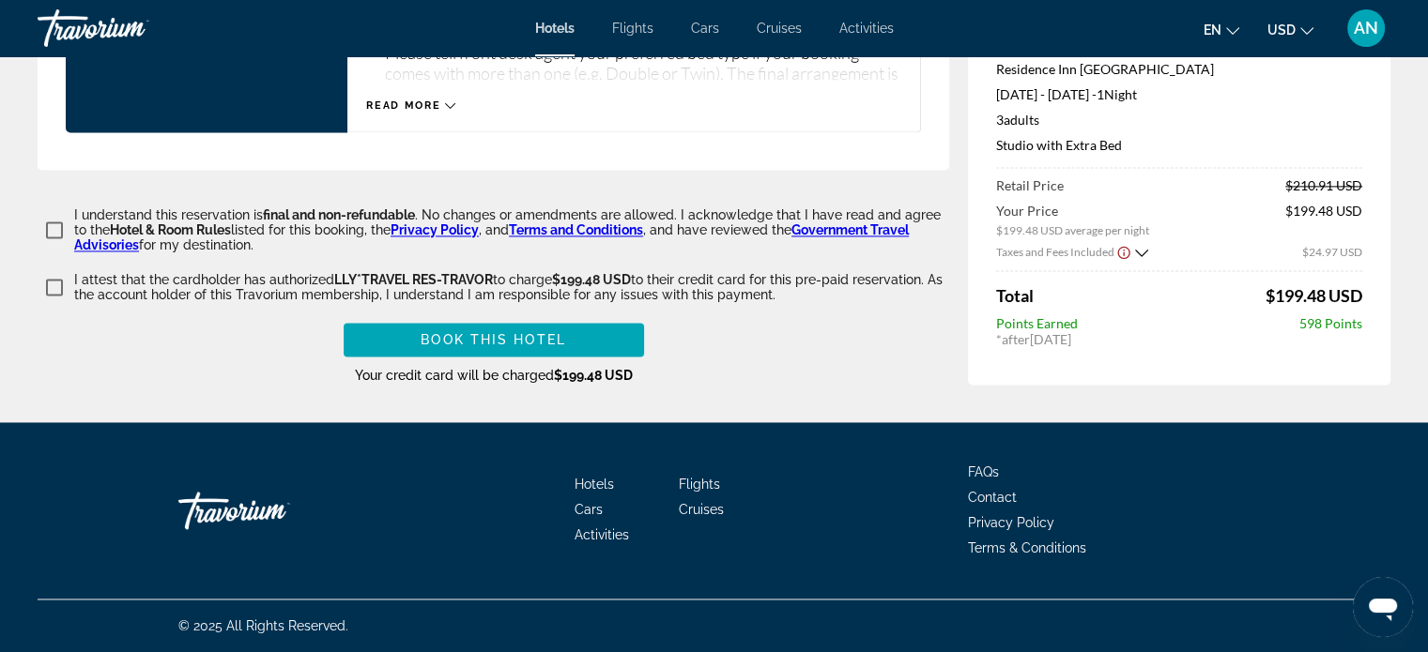
scroll to position [3116, 0]
click at [527, 332] on span "Book this hotel" at bounding box center [493, 339] width 145 height 15
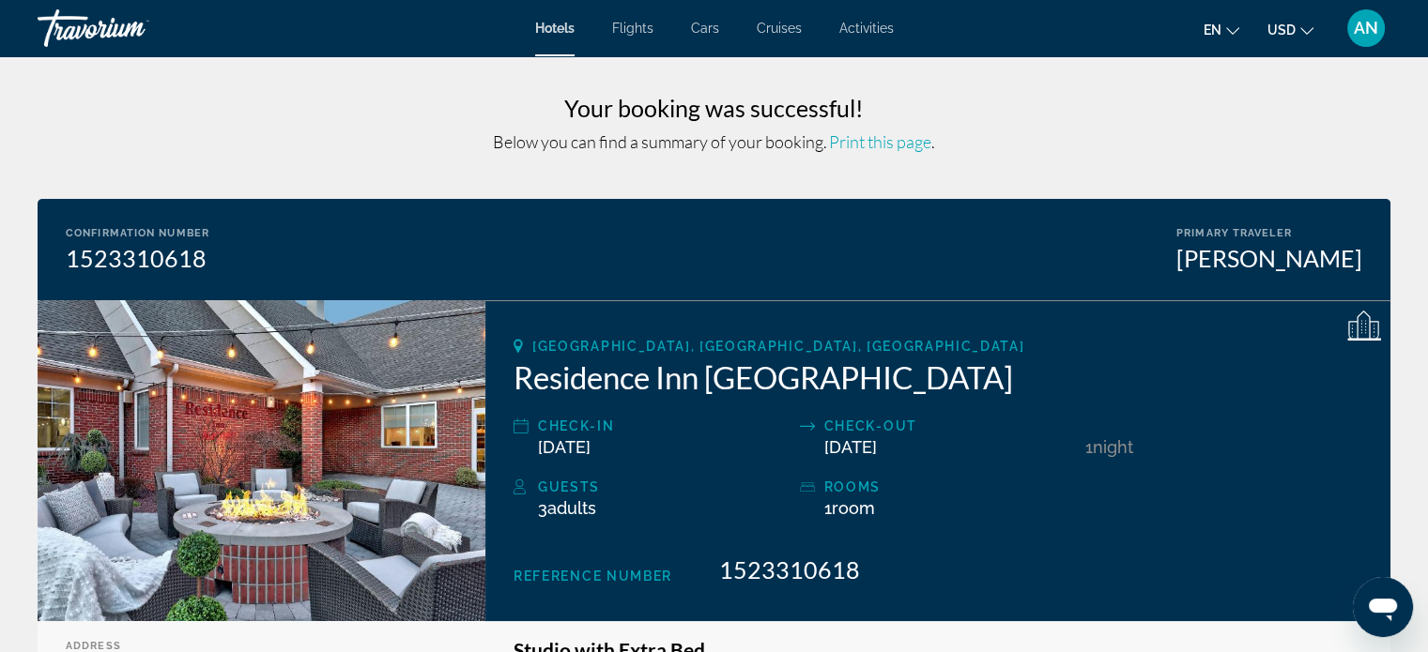
click at [166, 539] on img "Main content" at bounding box center [262, 460] width 448 height 321
click at [180, 540] on img "Main content" at bounding box center [262, 460] width 448 height 321
click at [535, 36] on span "Hotels" at bounding box center [554, 28] width 39 height 15
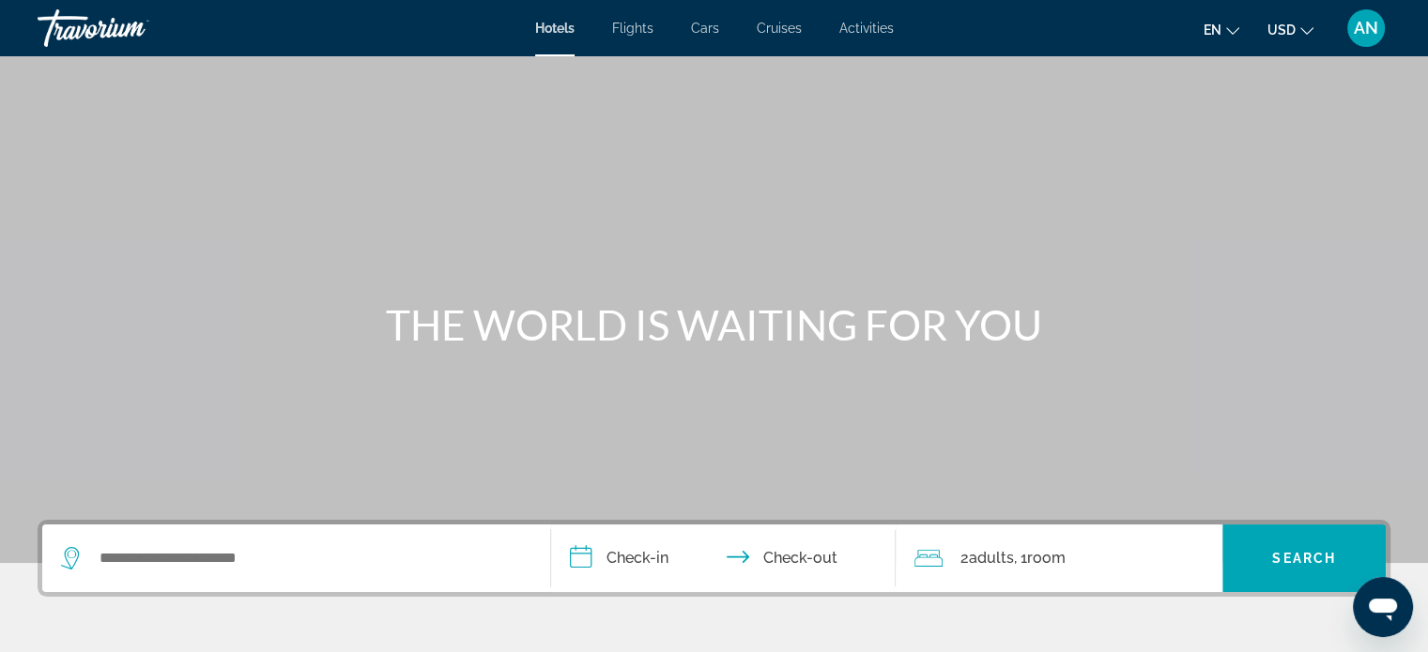
click at [617, 29] on span "Flights" at bounding box center [632, 28] width 41 height 15
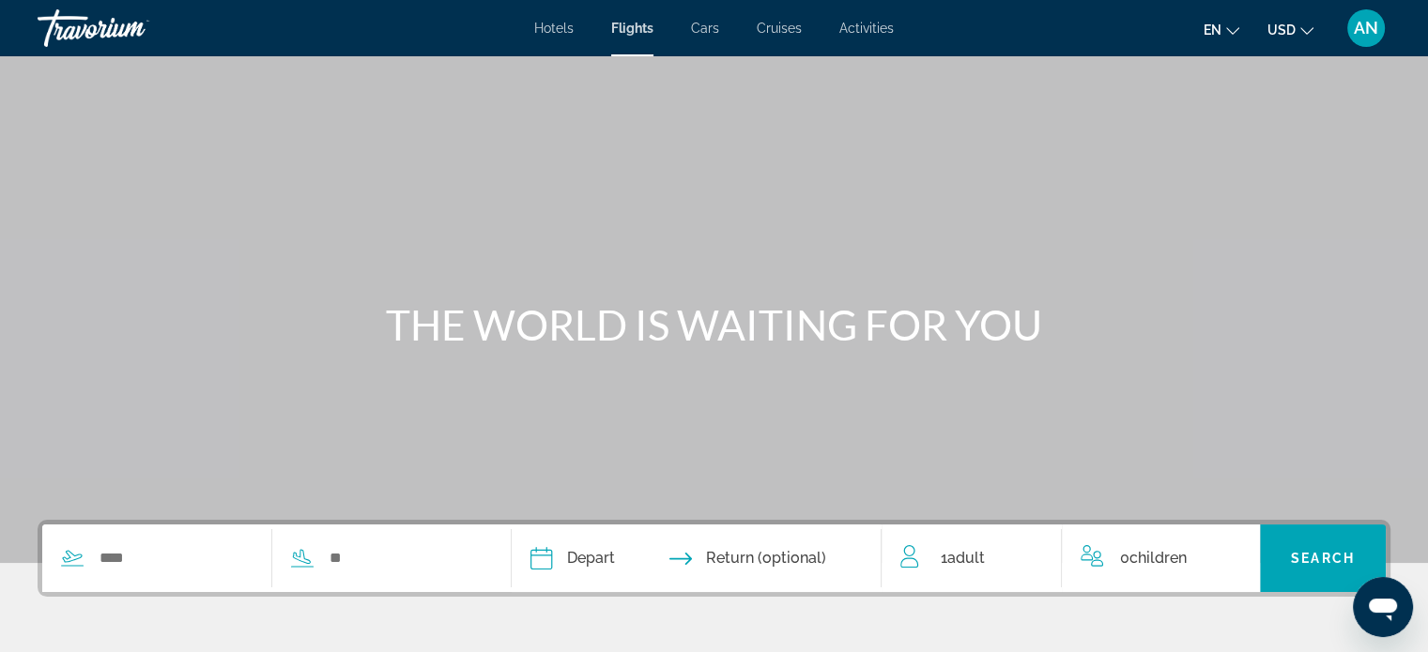
click at [699, 27] on span "Cars" at bounding box center [705, 28] width 28 height 15
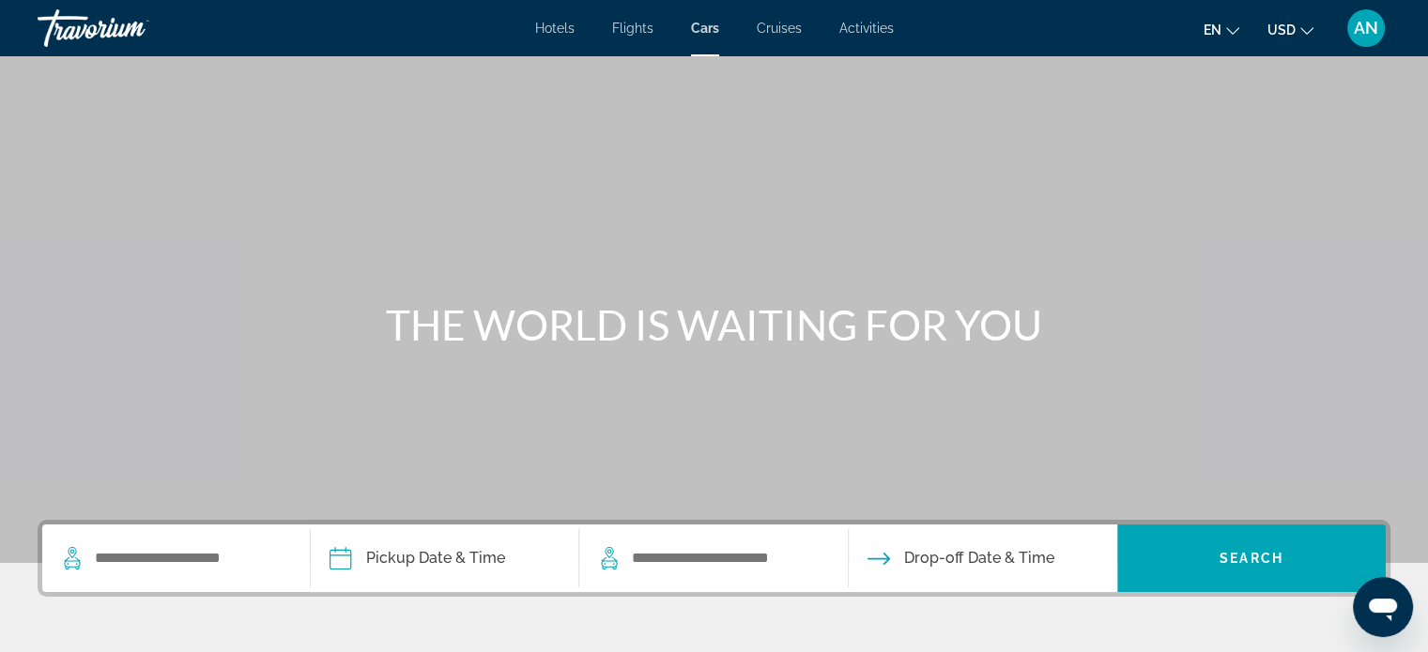
click at [785, 36] on span "Cruises" at bounding box center [779, 28] width 45 height 15
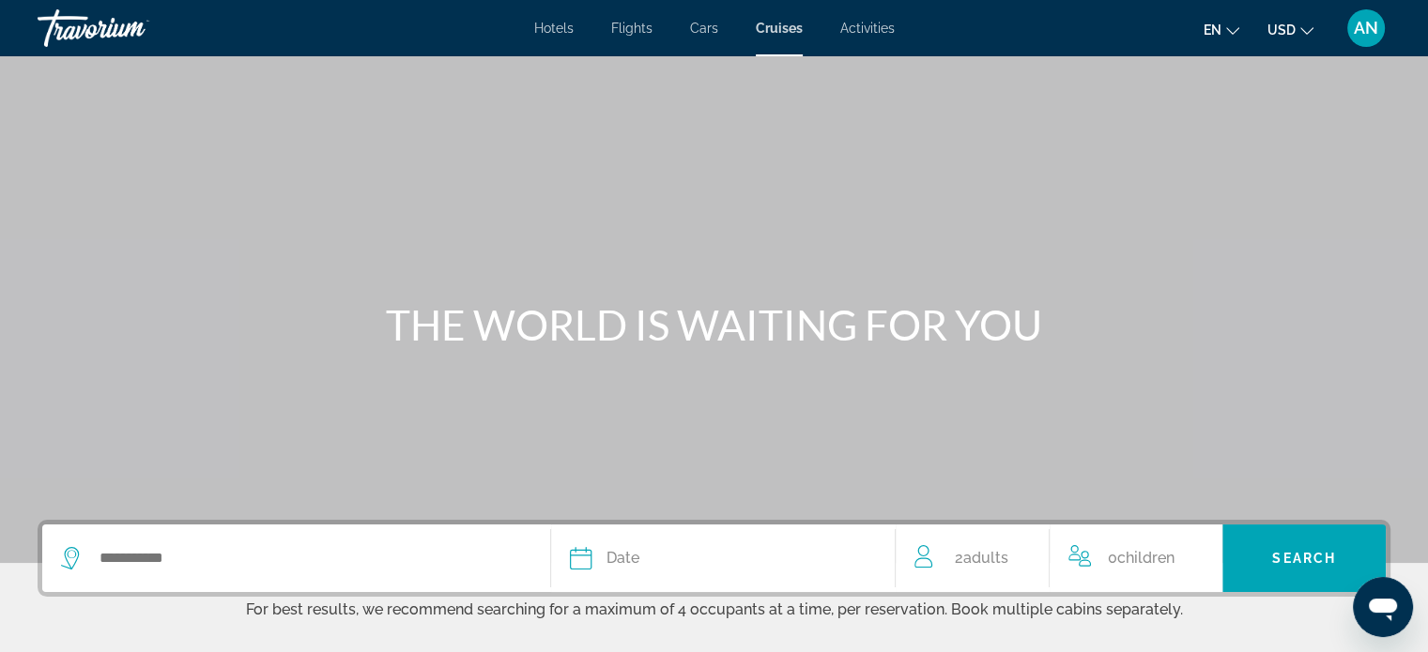
click at [871, 33] on span "Activities" at bounding box center [867, 28] width 54 height 15
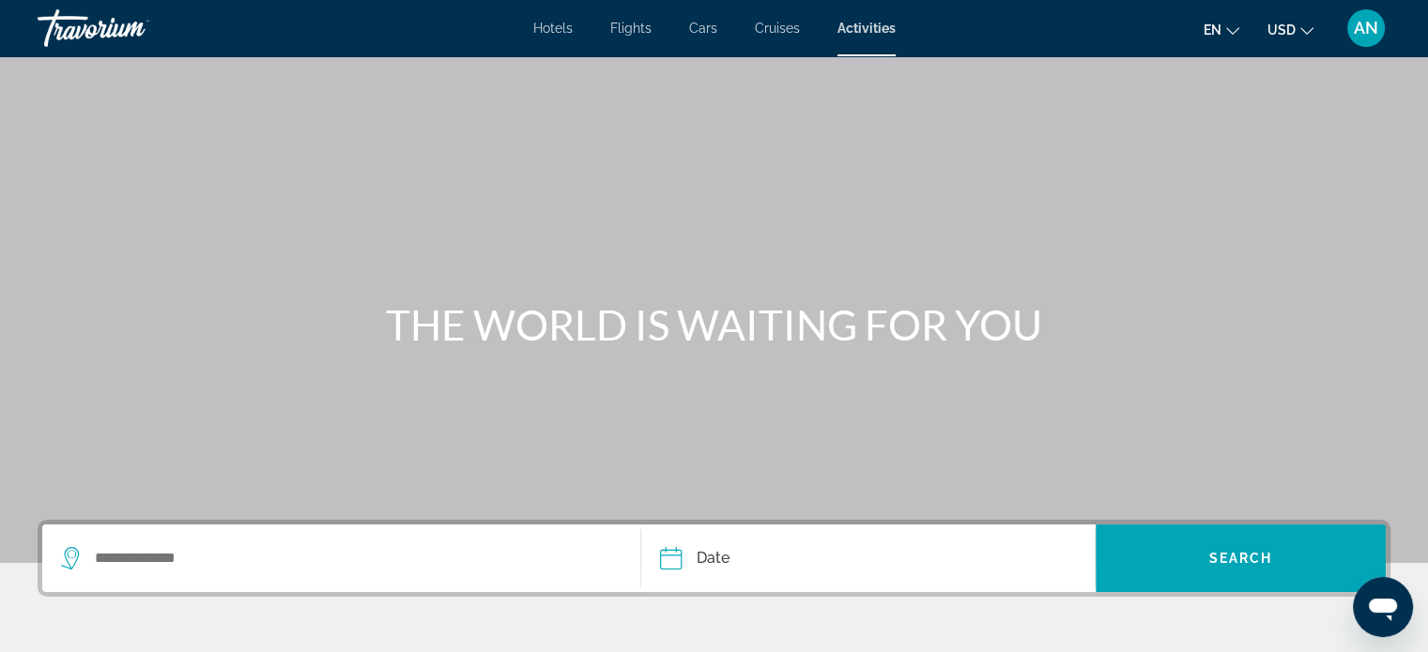
scroll to position [488, 0]
